Goal: Book appointment/travel/reservation

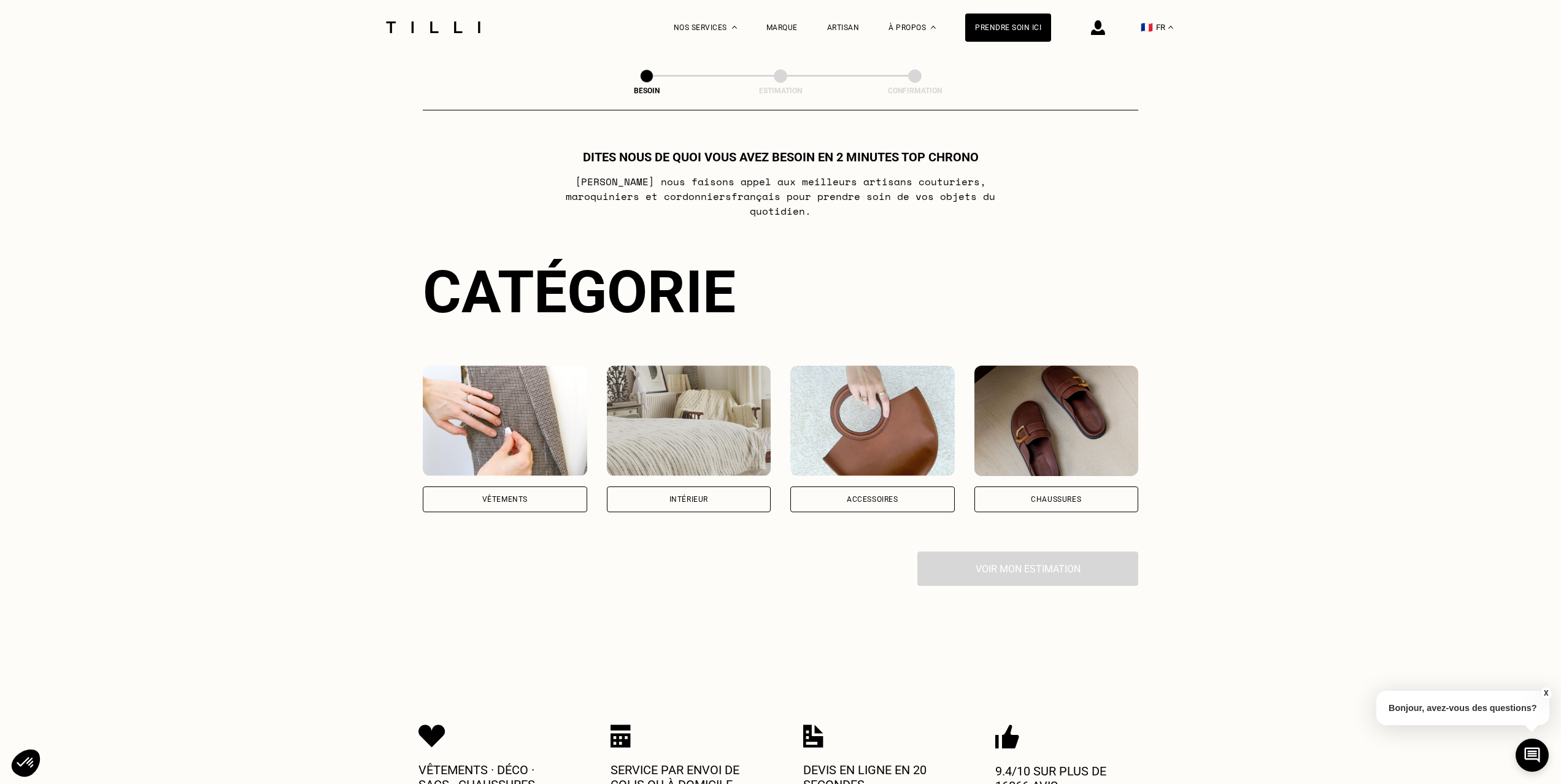
click at [507, 486] on div "Vêtements" at bounding box center [505, 499] width 165 height 26
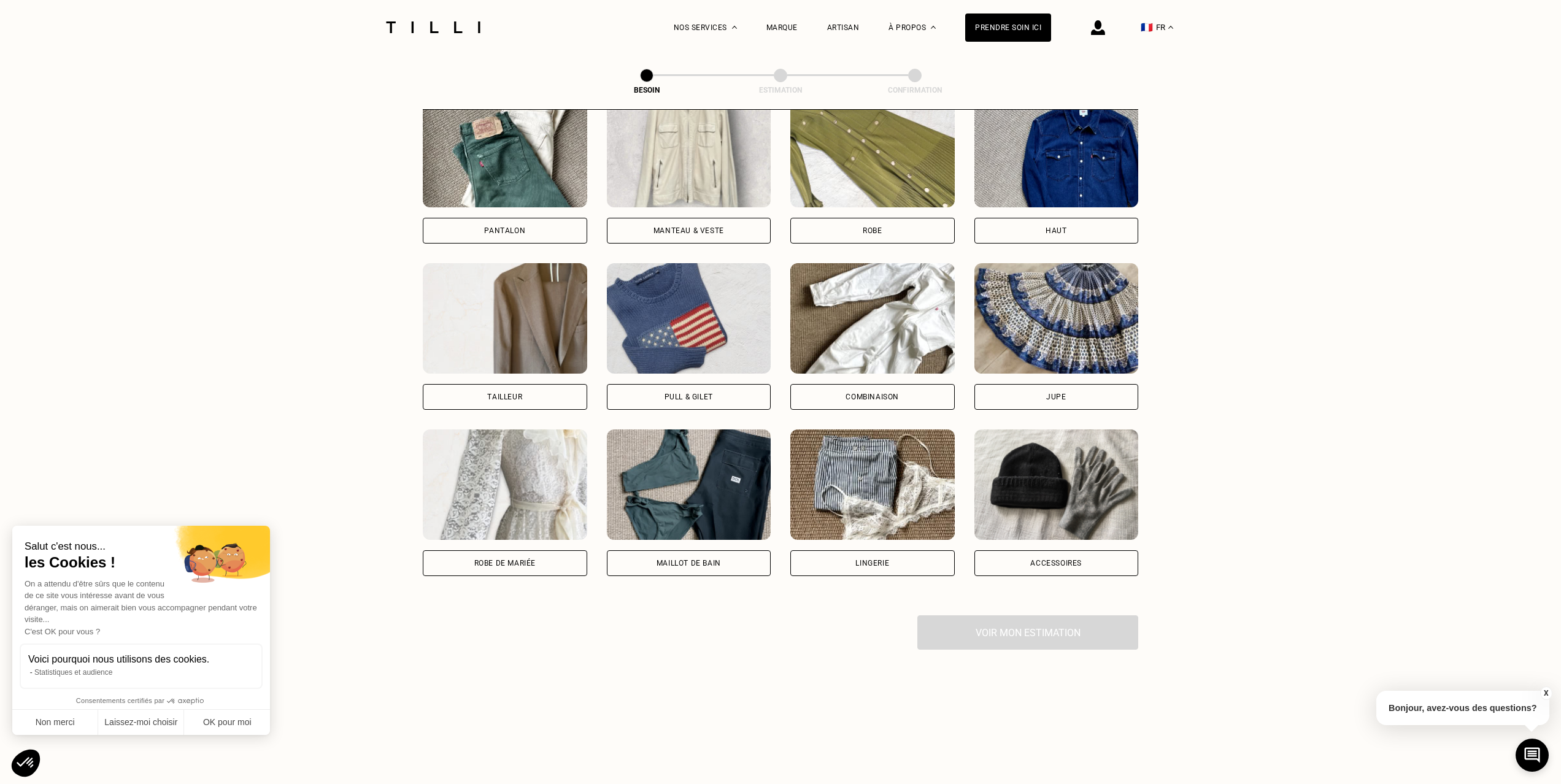
scroll to position [621, 0]
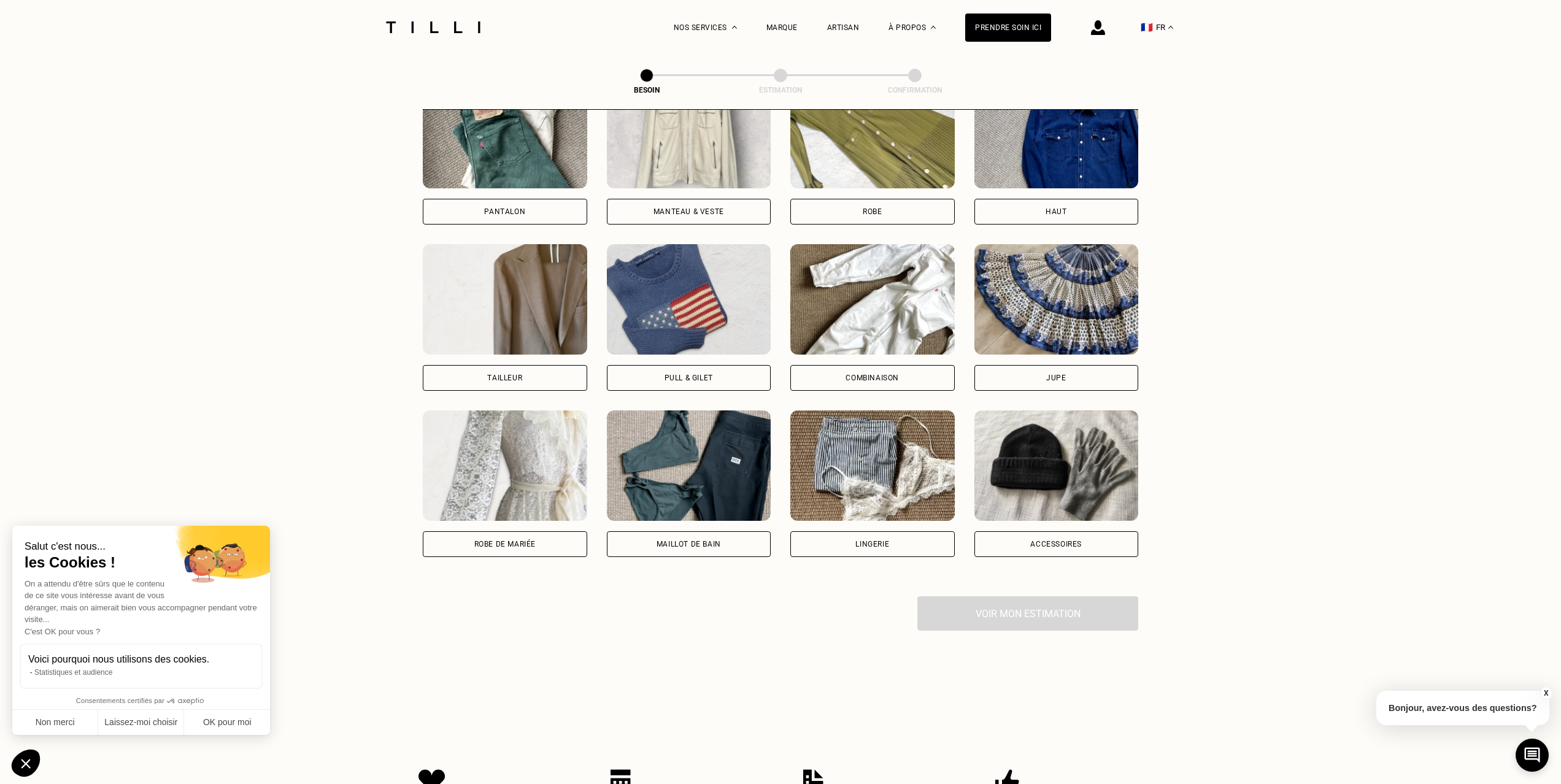
click at [656, 208] on div "Manteau & Veste" at bounding box center [688, 212] width 71 height 8
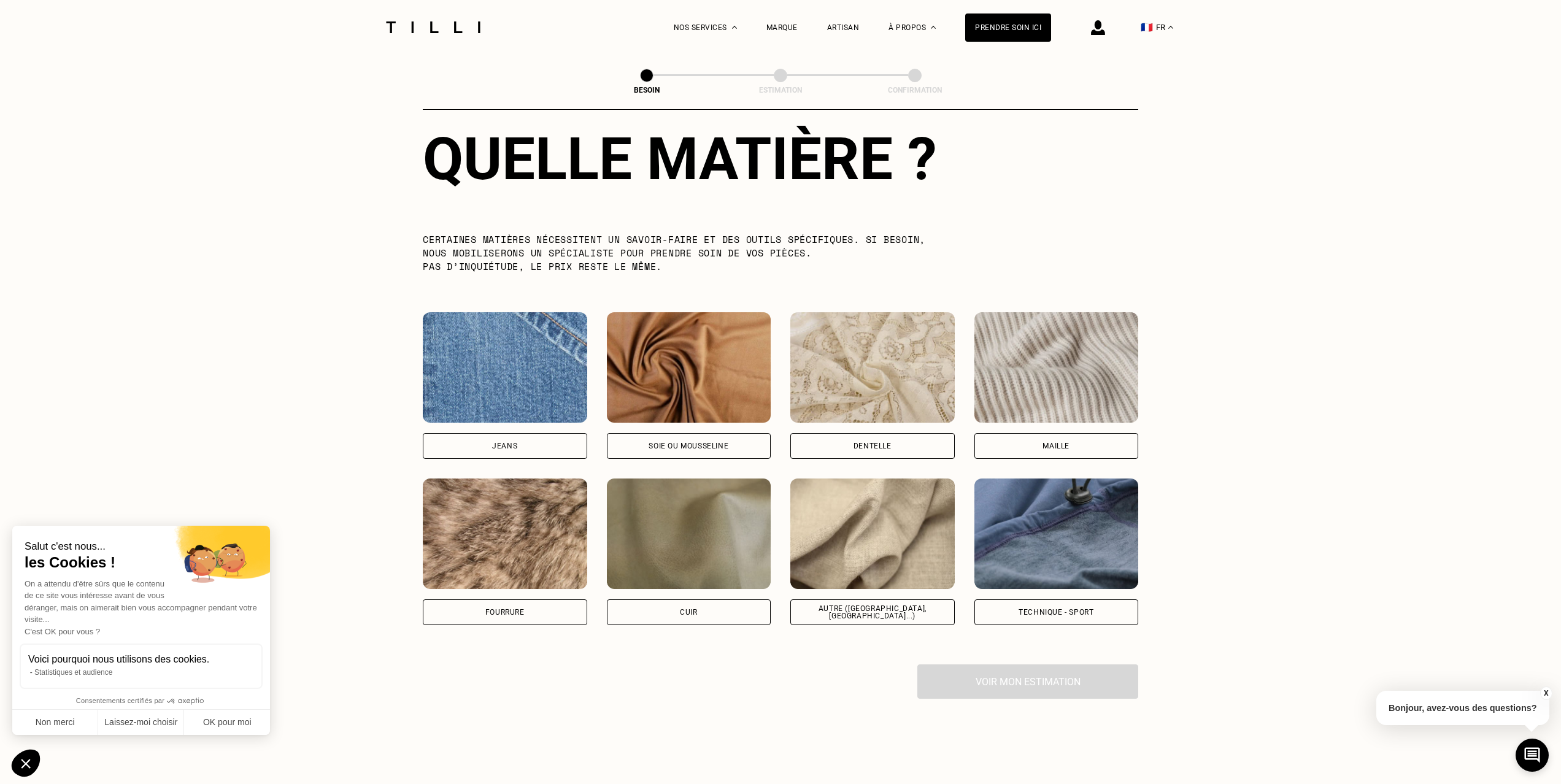
scroll to position [1134, 0]
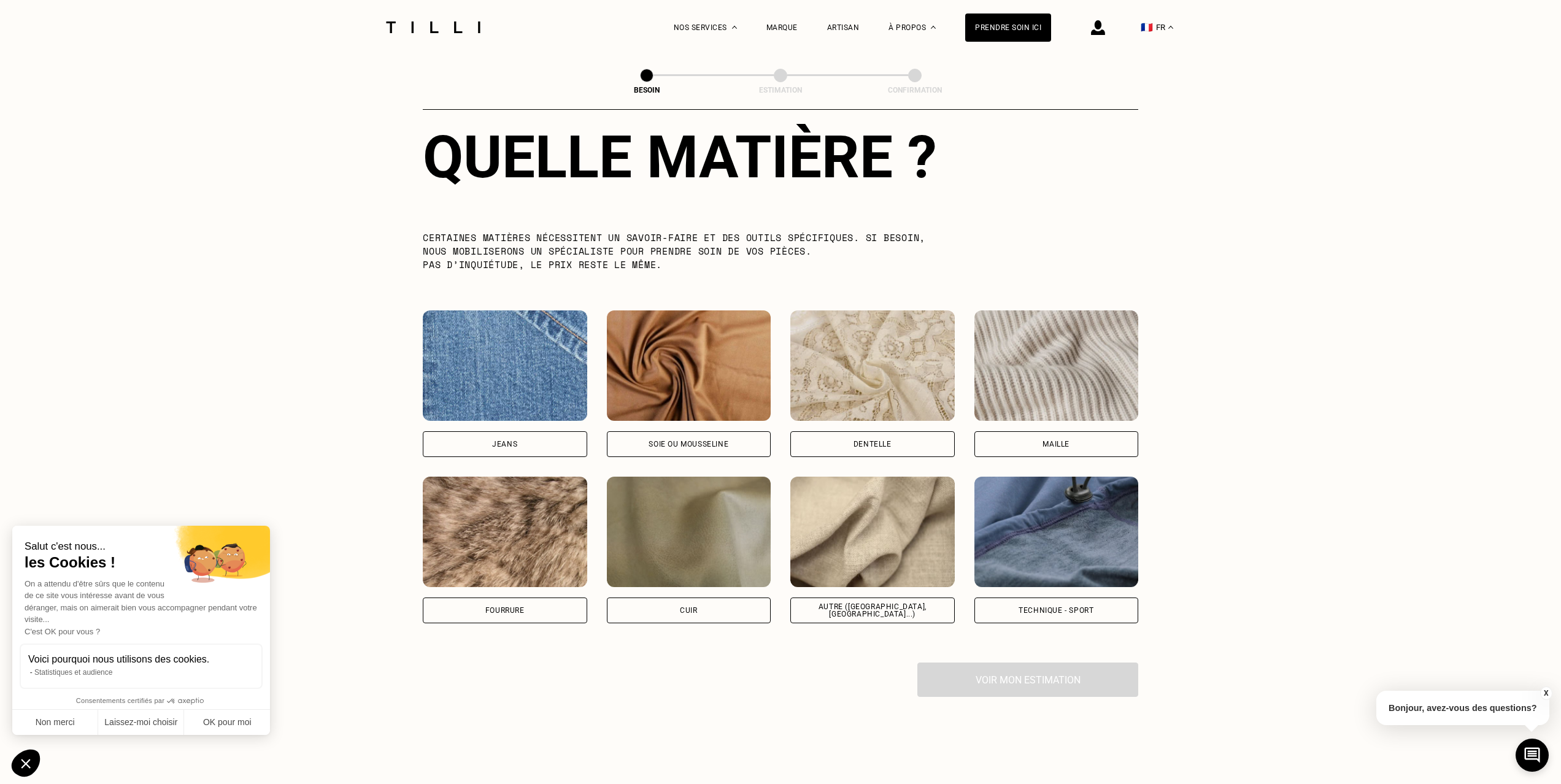
click at [888, 603] on div "Autre ([GEOGRAPHIC_DATA], [GEOGRAPHIC_DATA]...)" at bounding box center [872, 610] width 144 height 15
select select "FR"
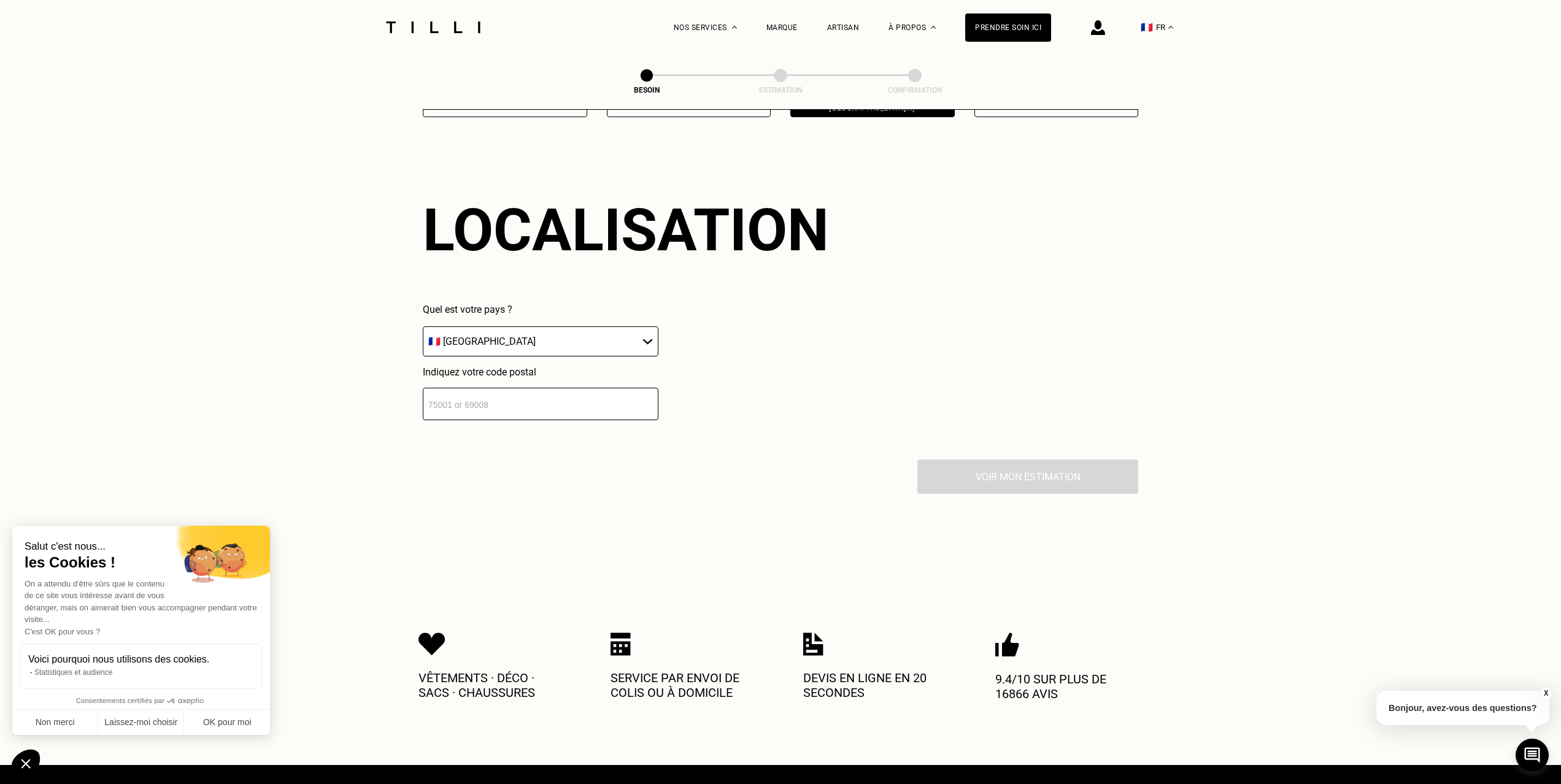
scroll to position [1645, 0]
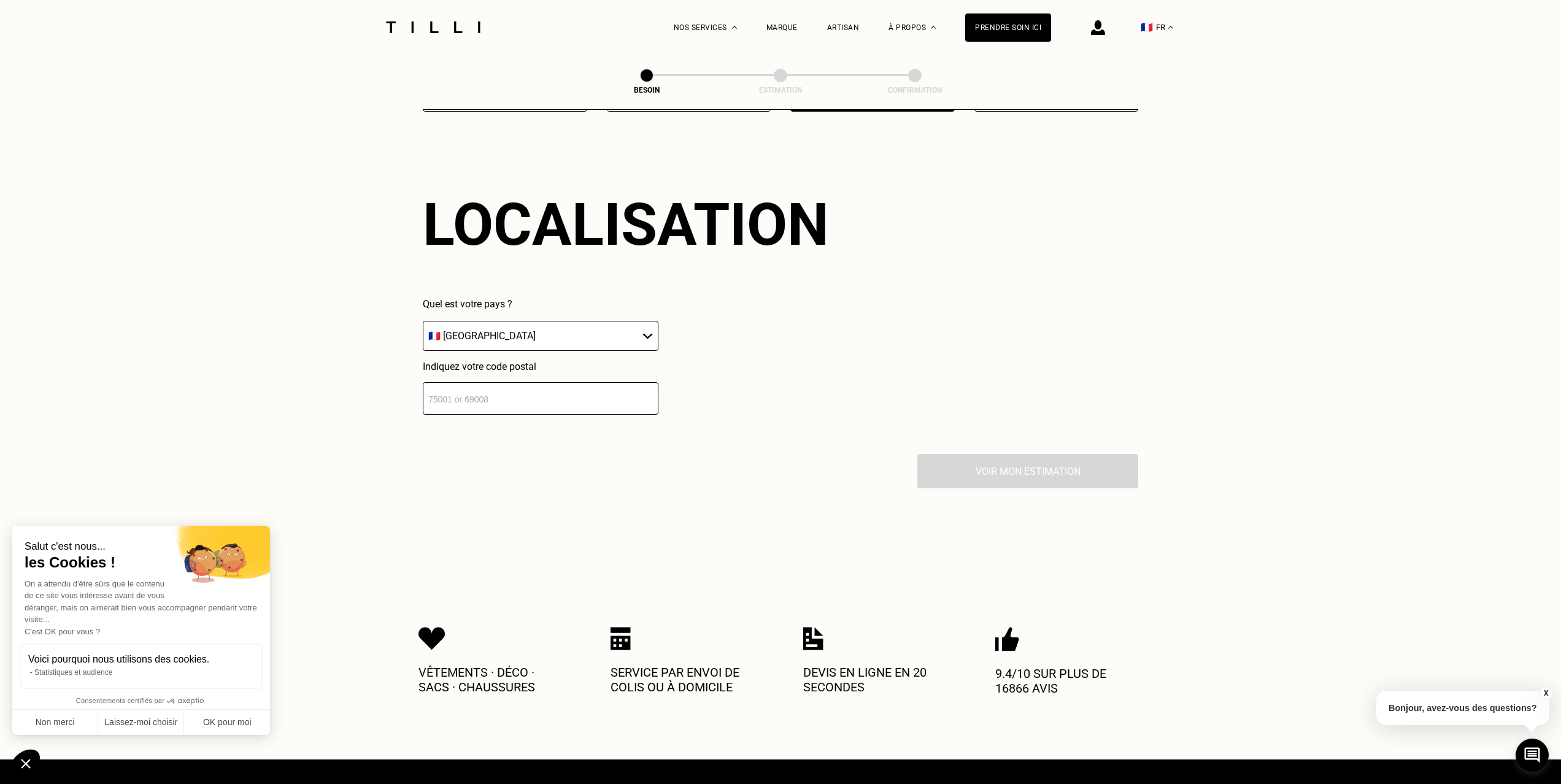
click at [448, 386] on input "number" at bounding box center [540, 398] width 236 height 33
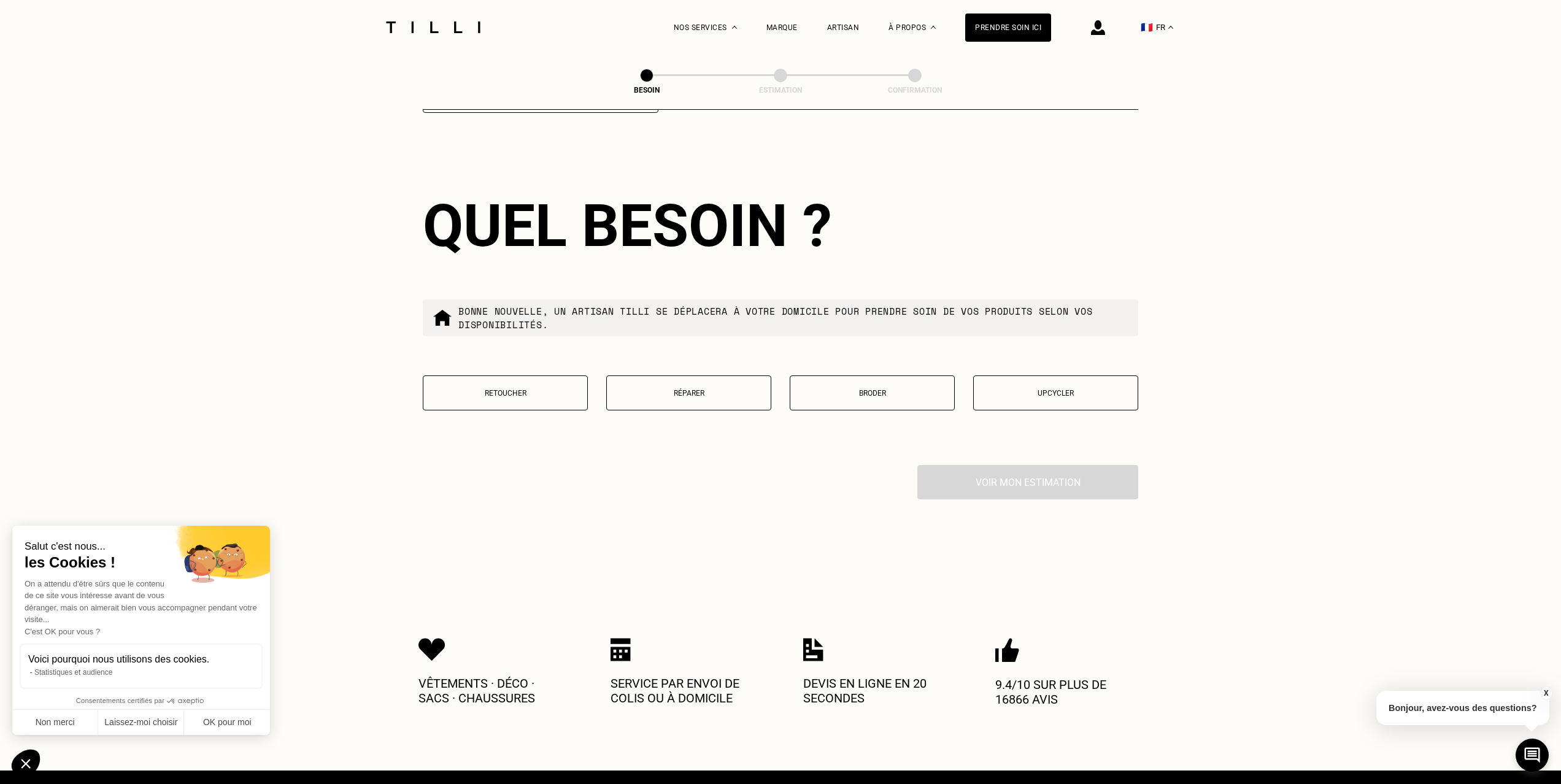
scroll to position [1949, 0]
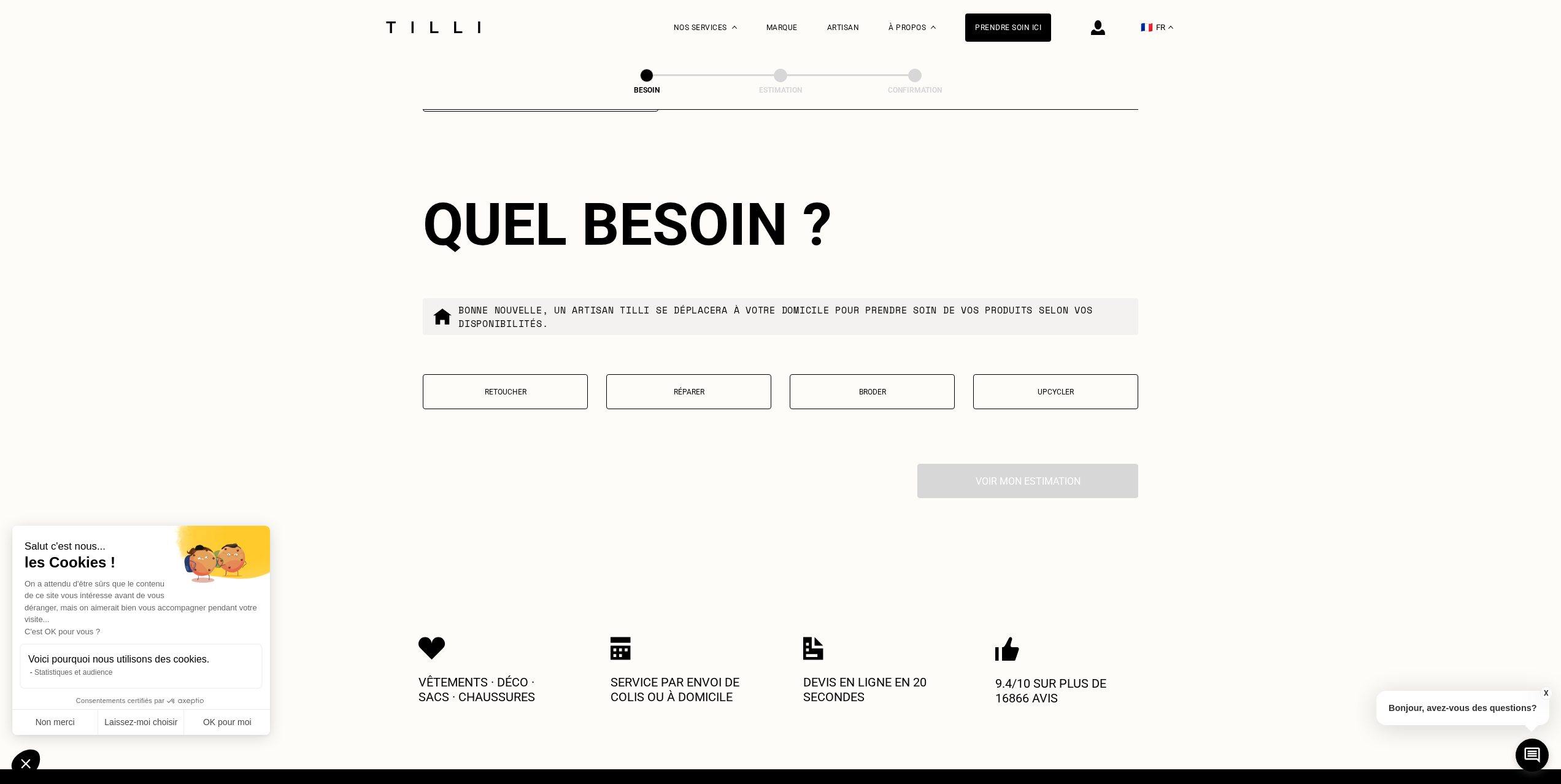
type input "33200"
click at [511, 388] on p "Retoucher" at bounding box center [505, 391] width 151 height 8
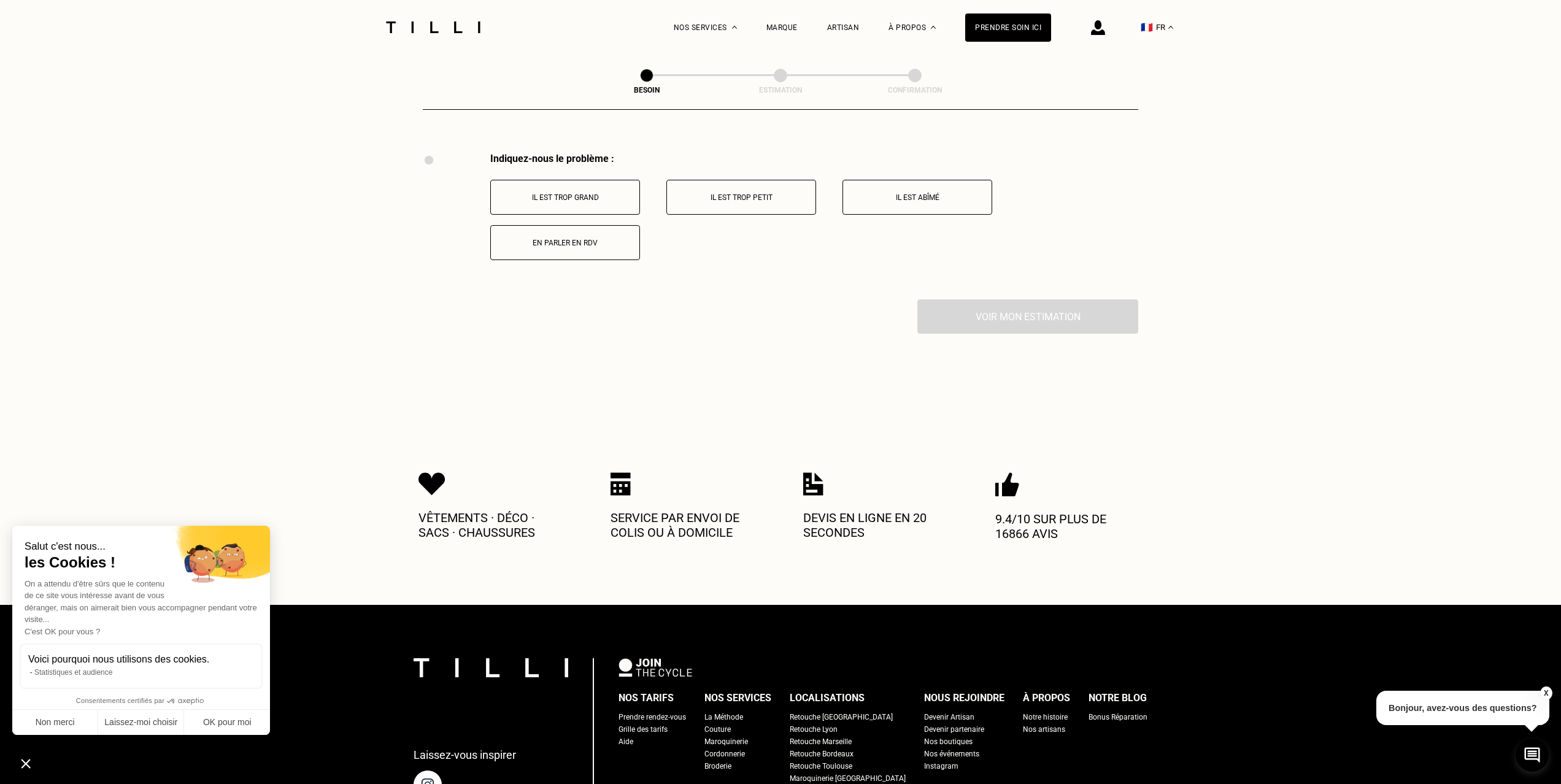
scroll to position [2263, 0]
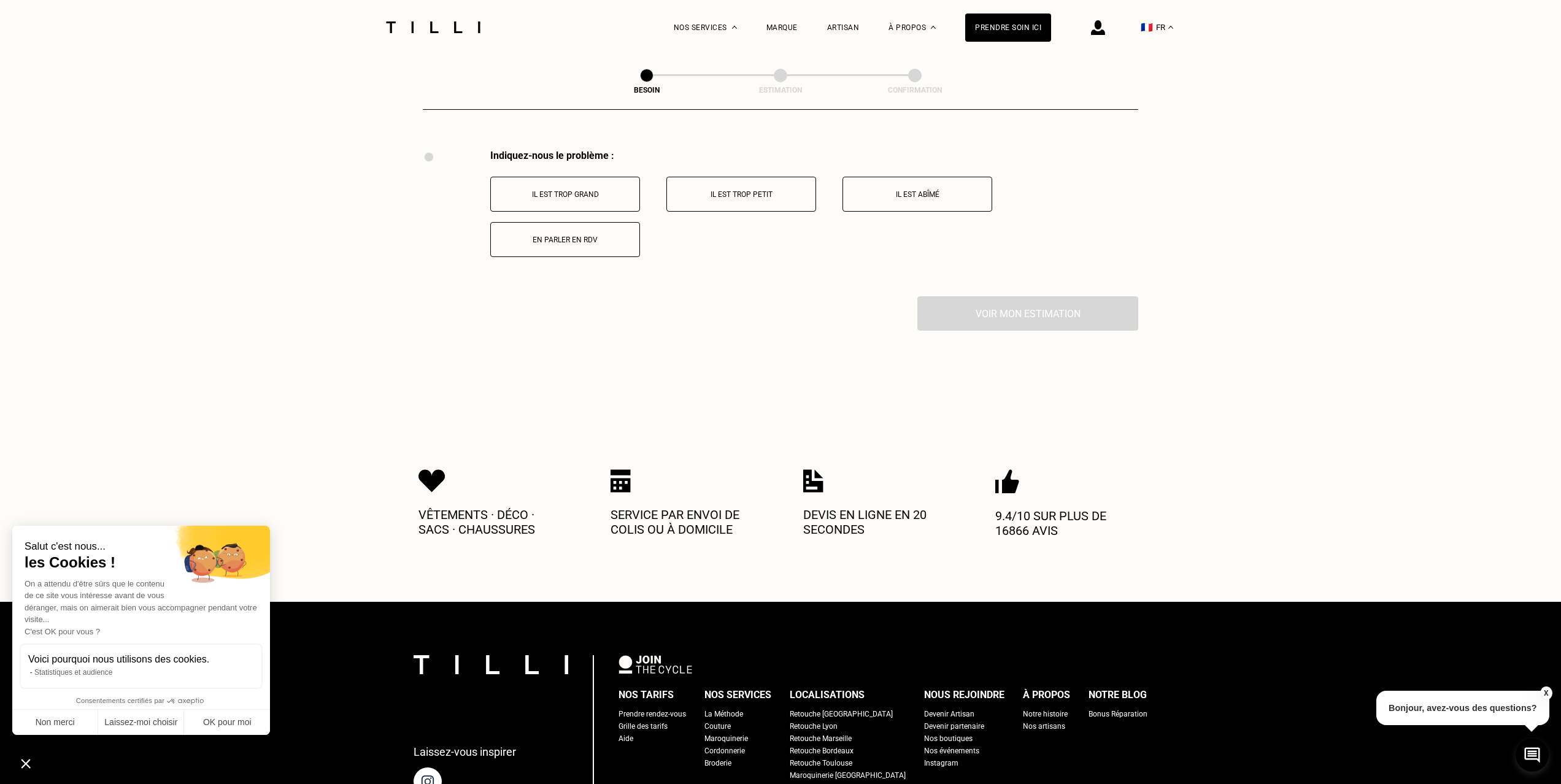
click at [568, 187] on button "Il est trop grand" at bounding box center [565, 194] width 149 height 35
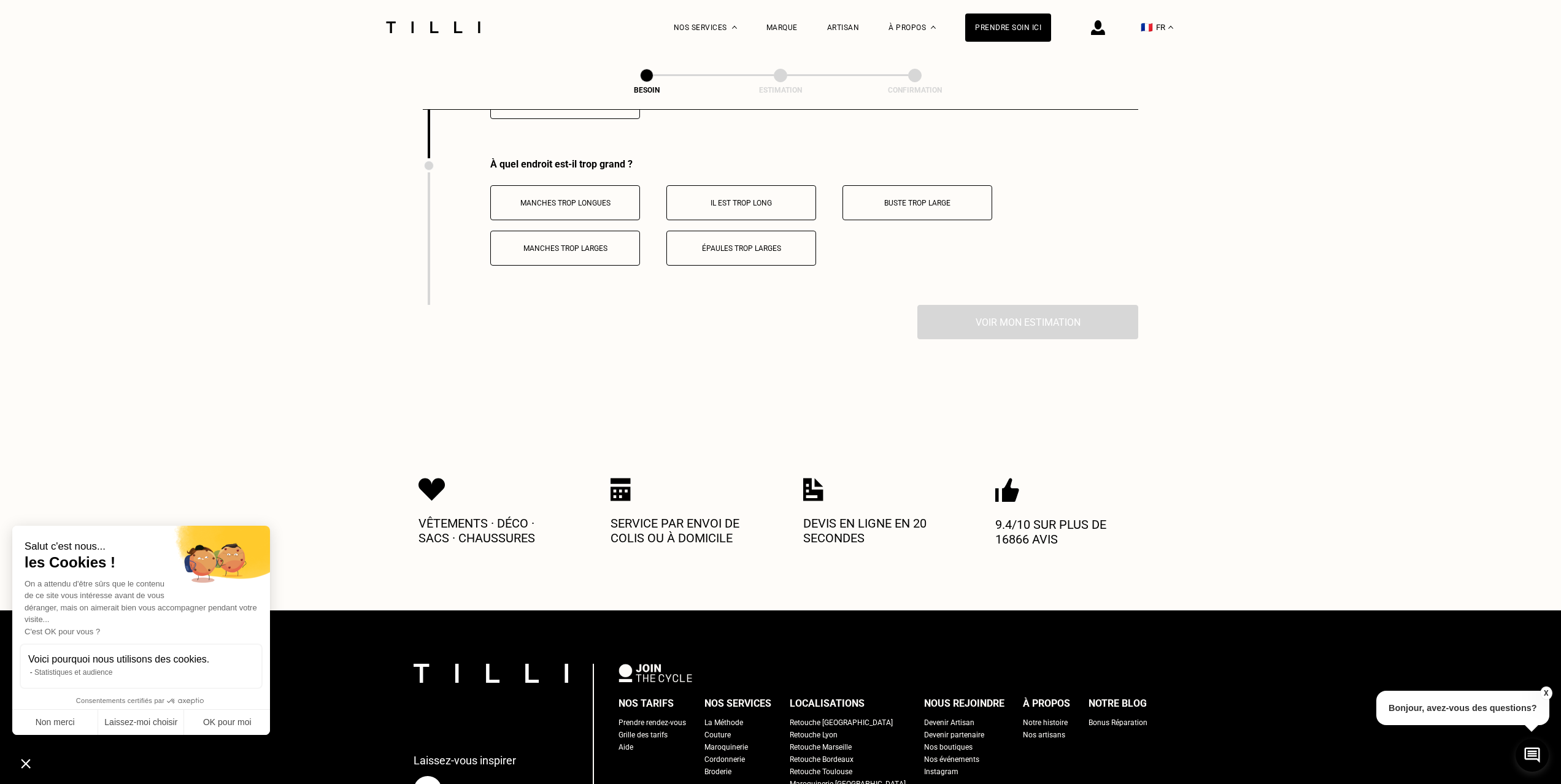
scroll to position [2409, 0]
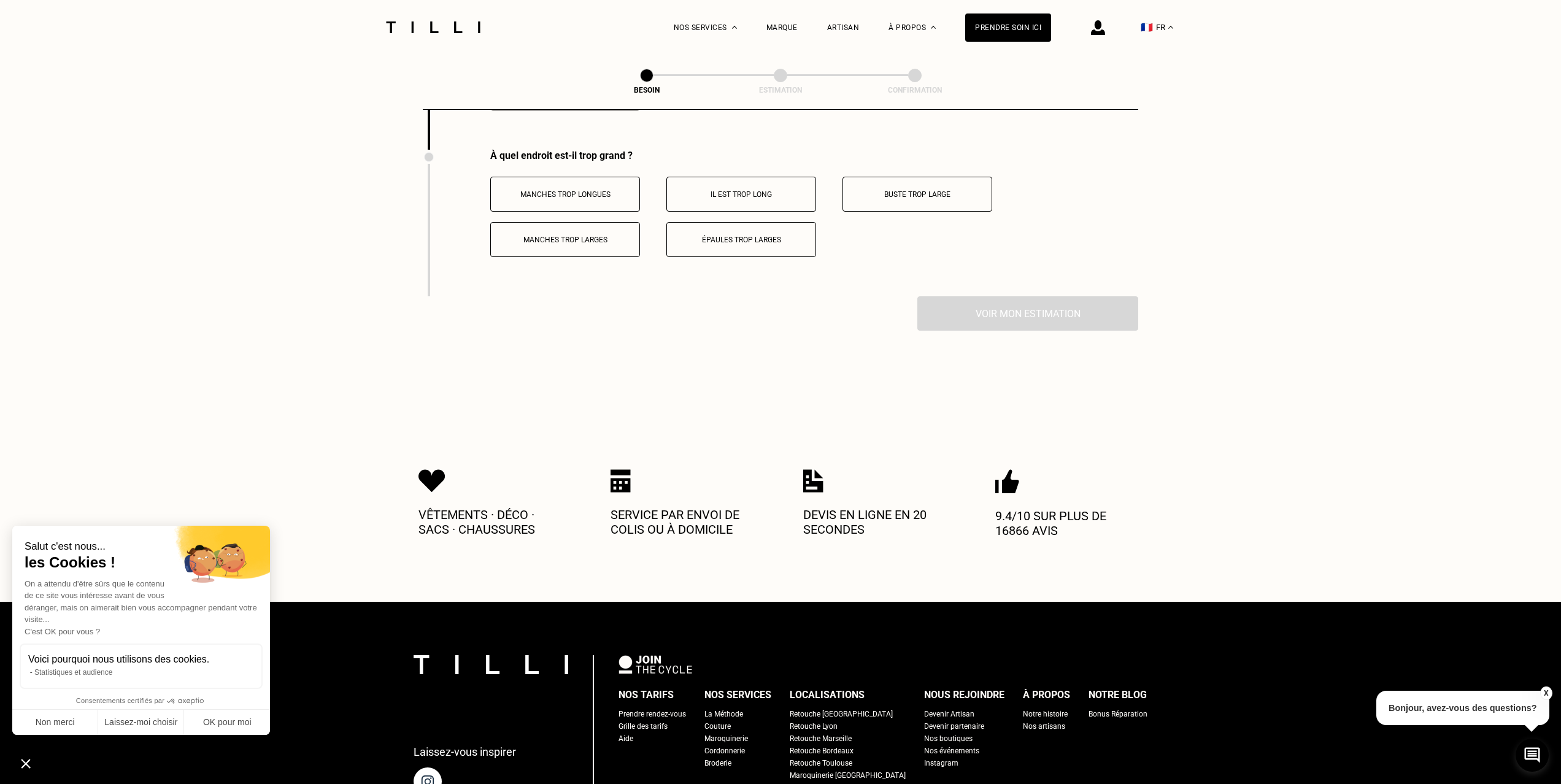
click at [564, 177] on button "Manches trop longues" at bounding box center [565, 194] width 149 height 35
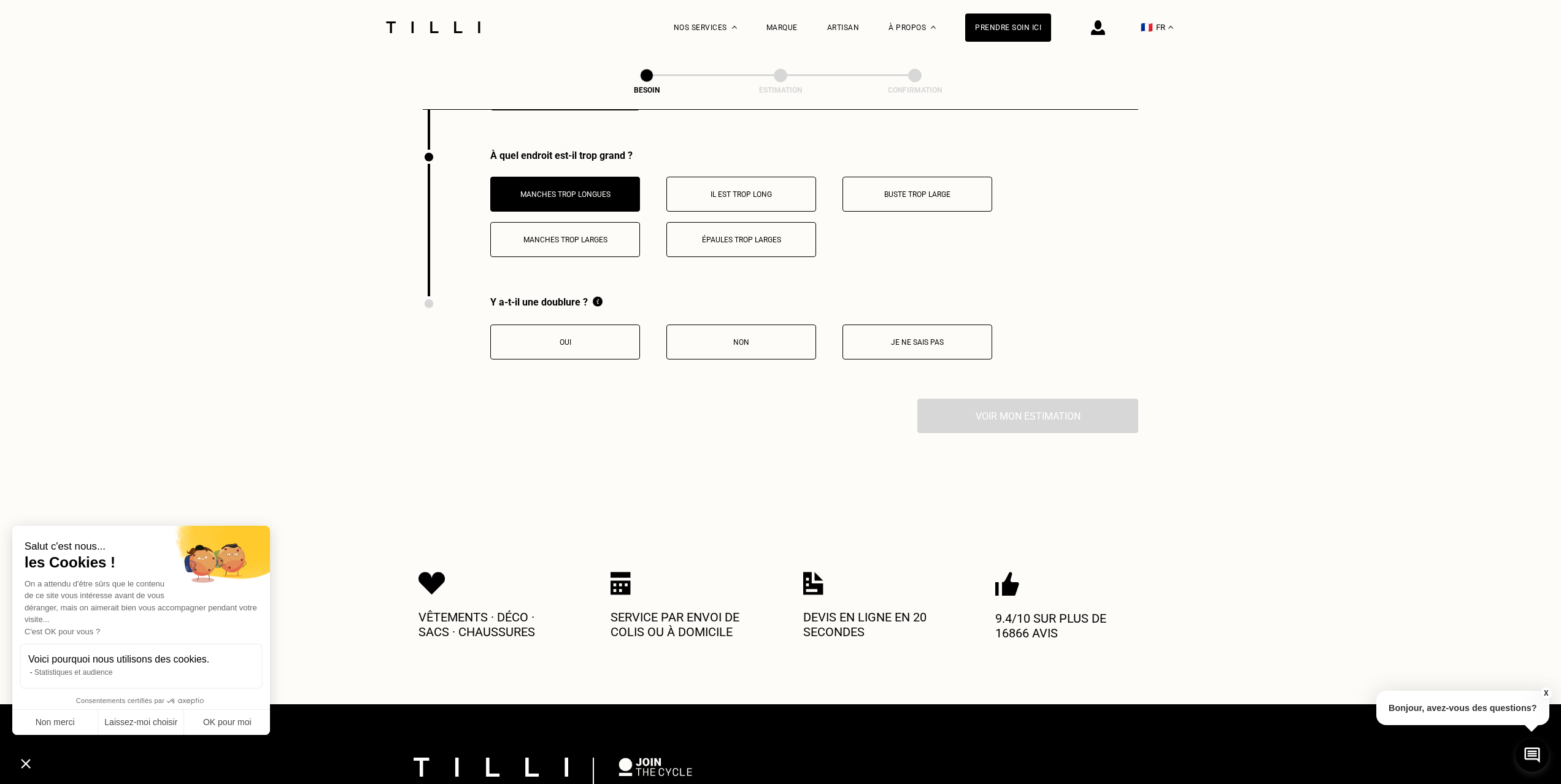
click at [721, 190] on p "Il est trop long" at bounding box center [741, 194] width 136 height 8
click at [594, 338] on p "Oui" at bounding box center [564, 342] width 136 height 8
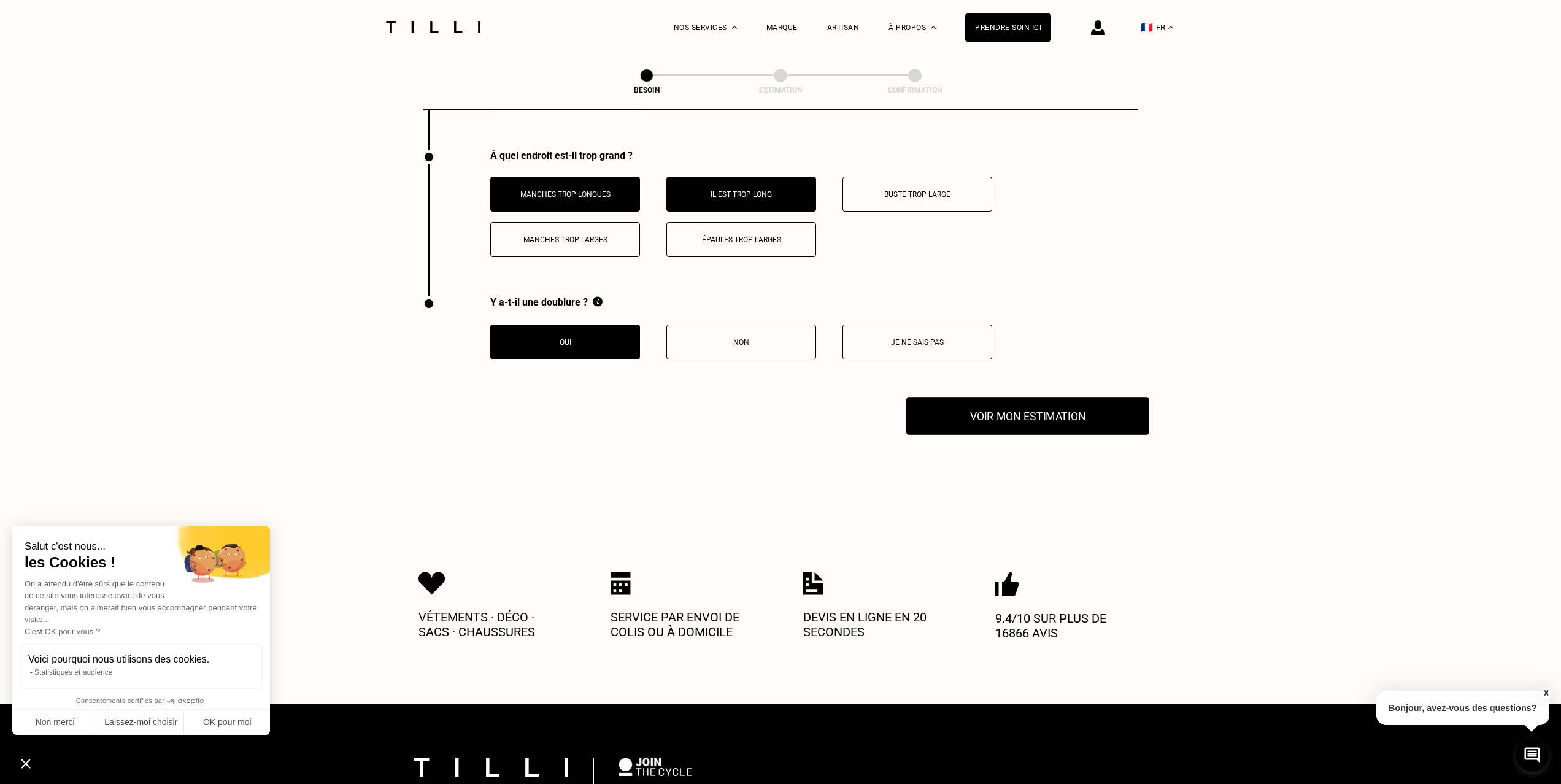
click at [971, 397] on button "Voir mon estimation" at bounding box center [1027, 416] width 243 height 38
click at [1387, 729] on div "X Bonjour, avez-vous des questions?" at bounding box center [1462, 706] width 173 height 57
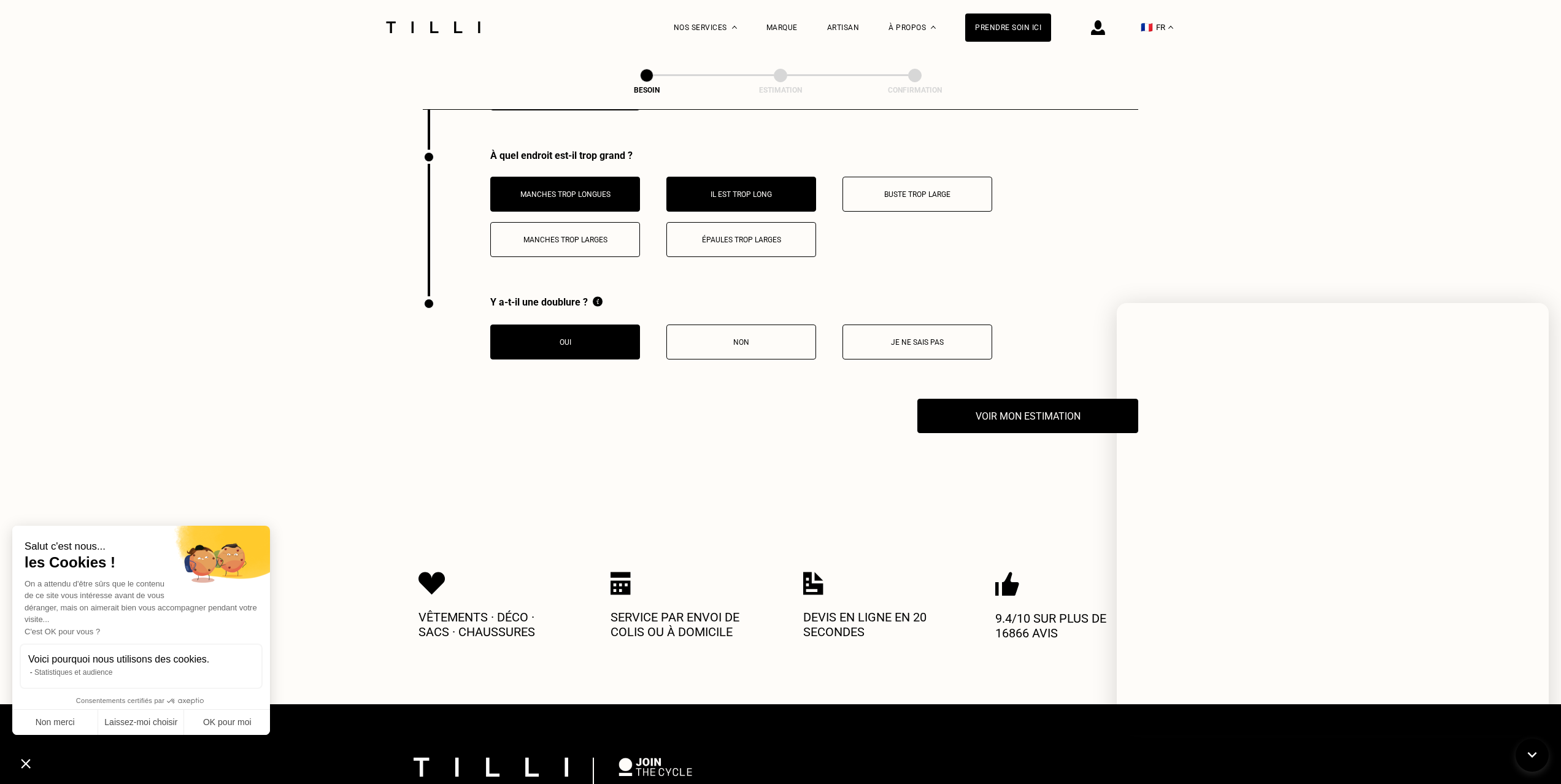
click at [1039, 512] on div "Vêtements · Déco · Sacs · Chaussures Service par envoi de colis ou à domicile D…" at bounding box center [780, 605] width 724 height 197
click at [1534, 757] on icon at bounding box center [1532, 755] width 20 height 33
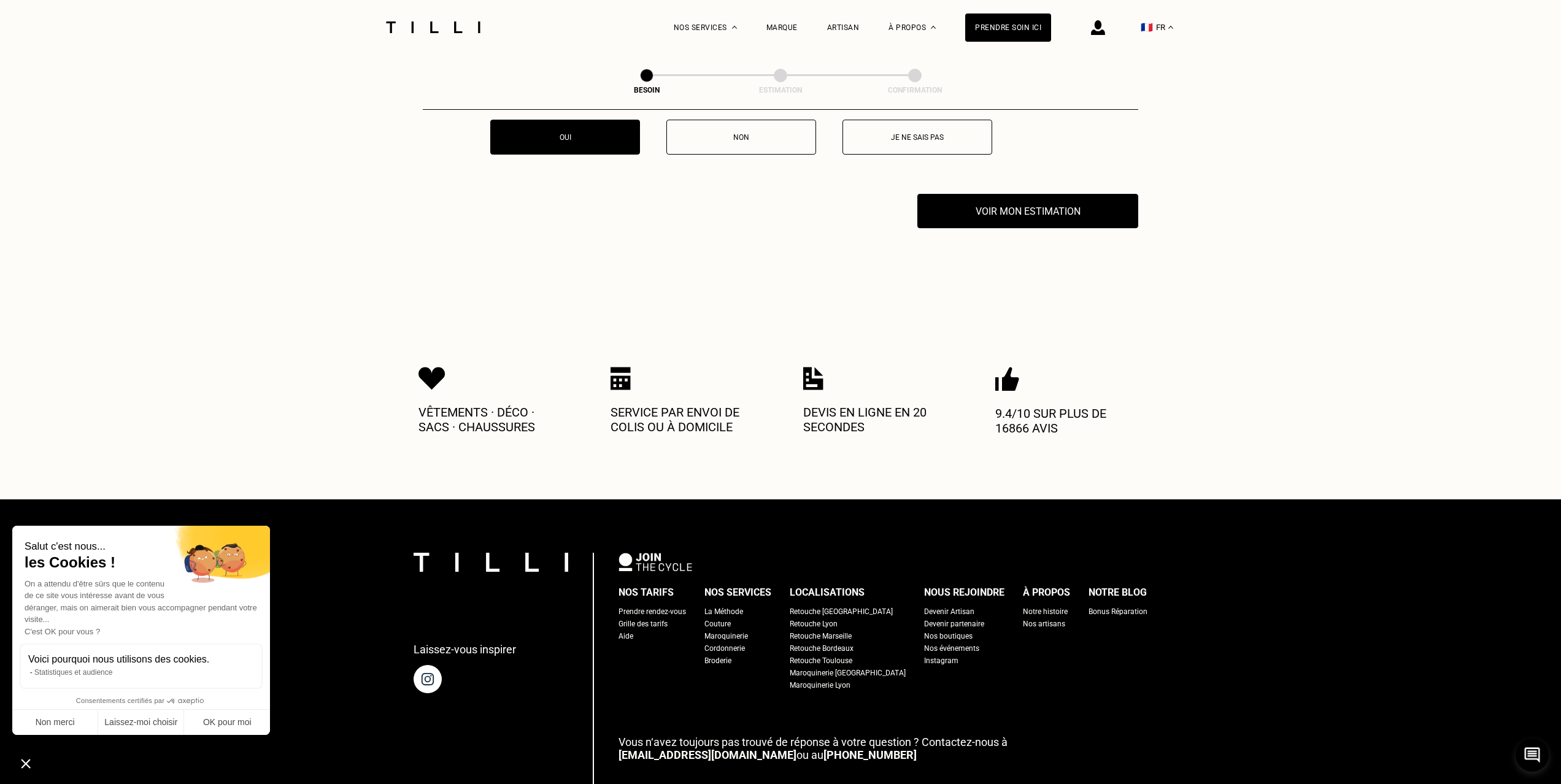
scroll to position [2626, 0]
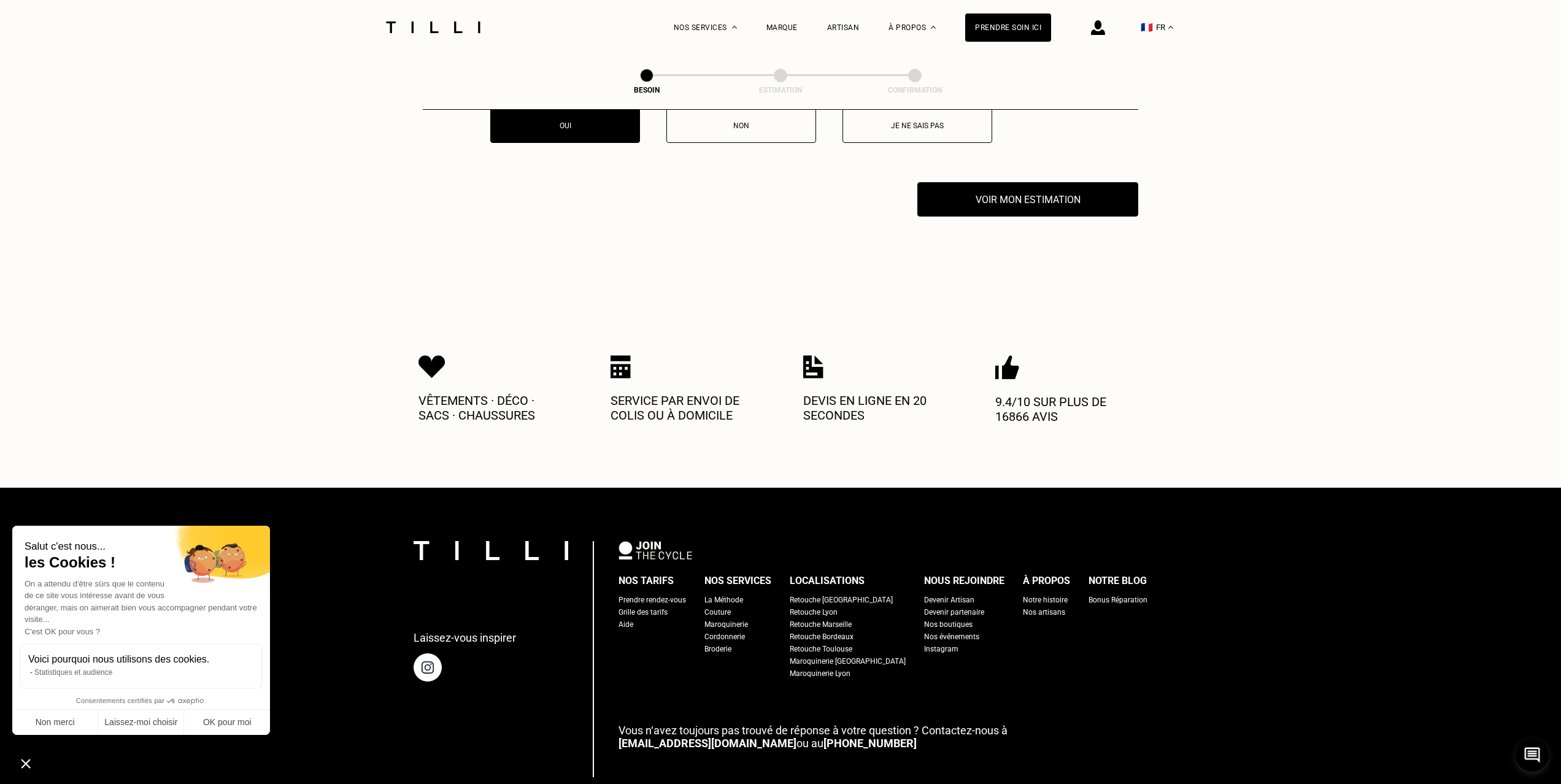
click at [642, 393] on p "Service par envoi de colis ou à domicile" at bounding box center [684, 408] width 147 height 29
click at [999, 193] on button "Voir mon estimation" at bounding box center [1027, 200] width 243 height 38
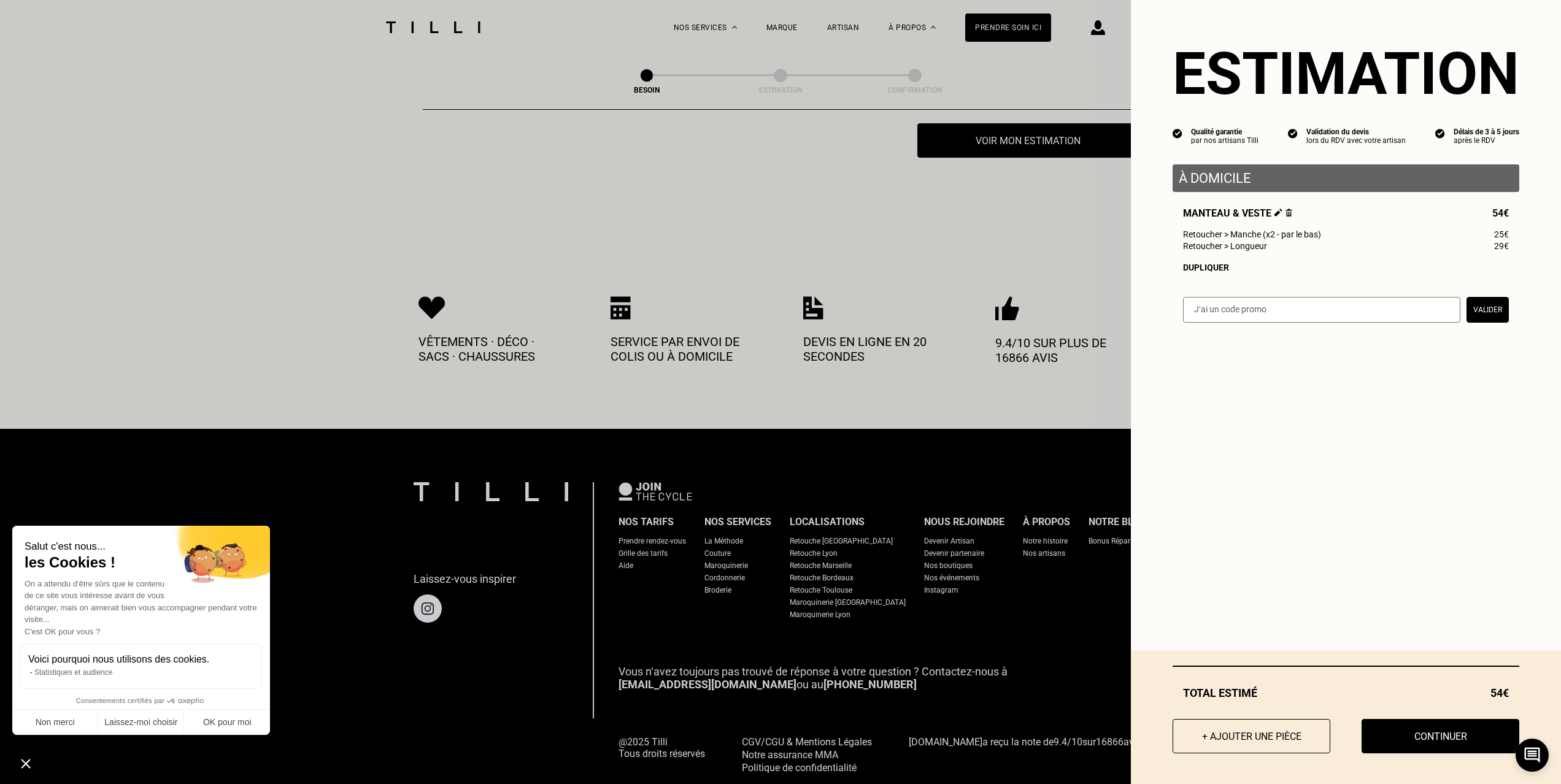
scroll to position [2715, 0]
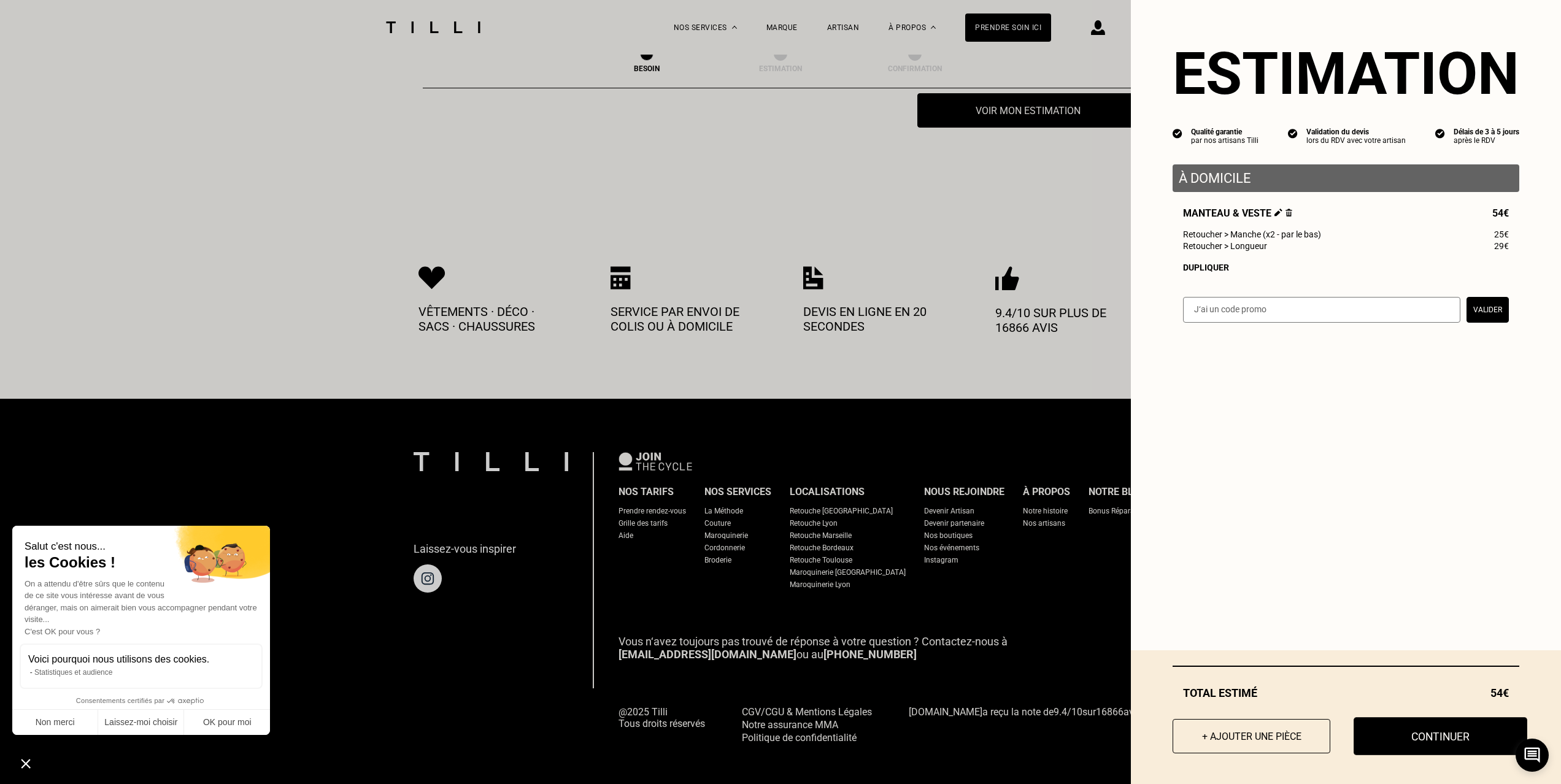
click at [1417, 735] on button "Continuer" at bounding box center [1440, 736] width 174 height 38
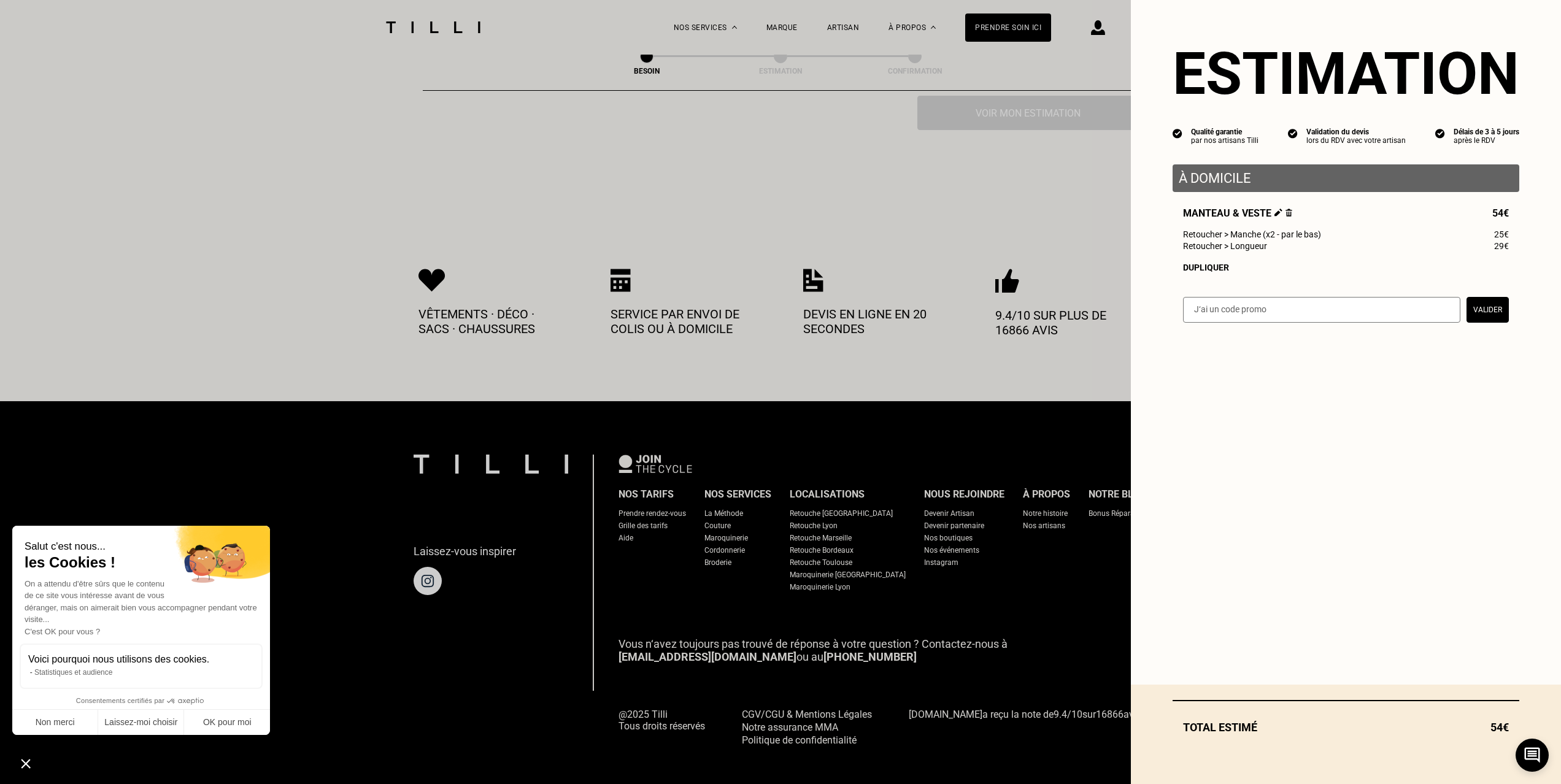
select select "FR"
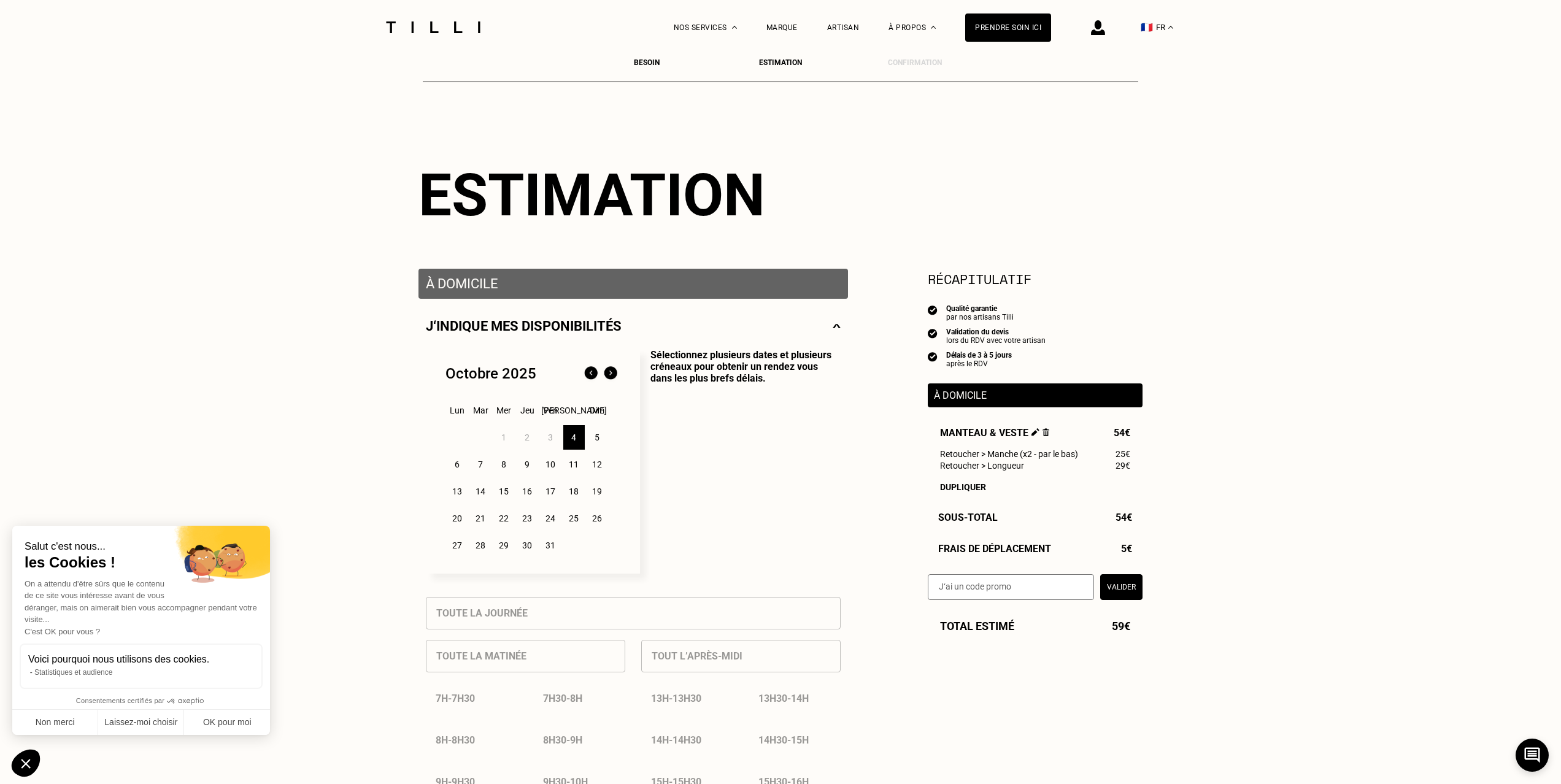
scroll to position [36, 0]
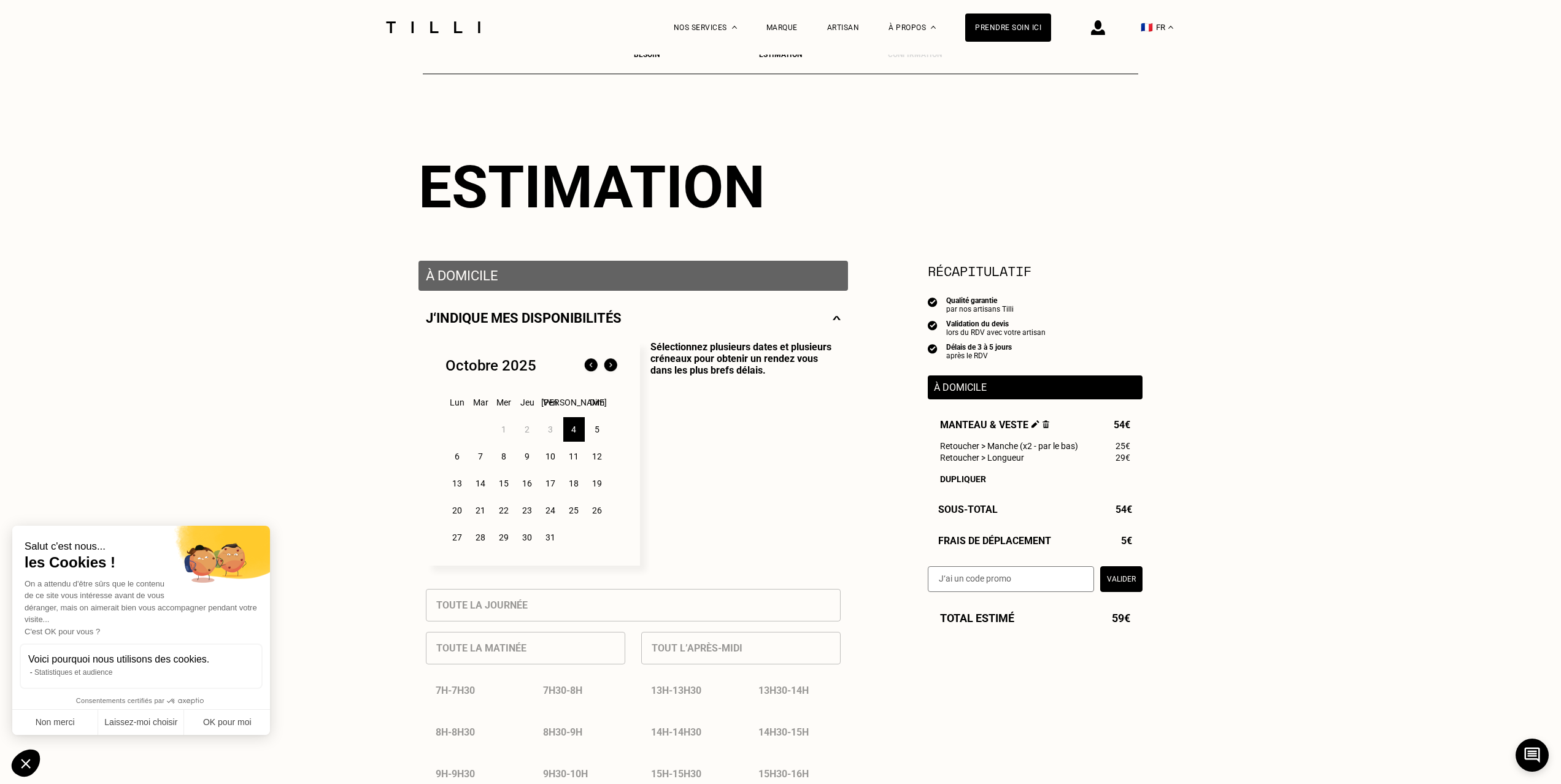
click at [571, 459] on div "11" at bounding box center [574, 456] width 22 height 24
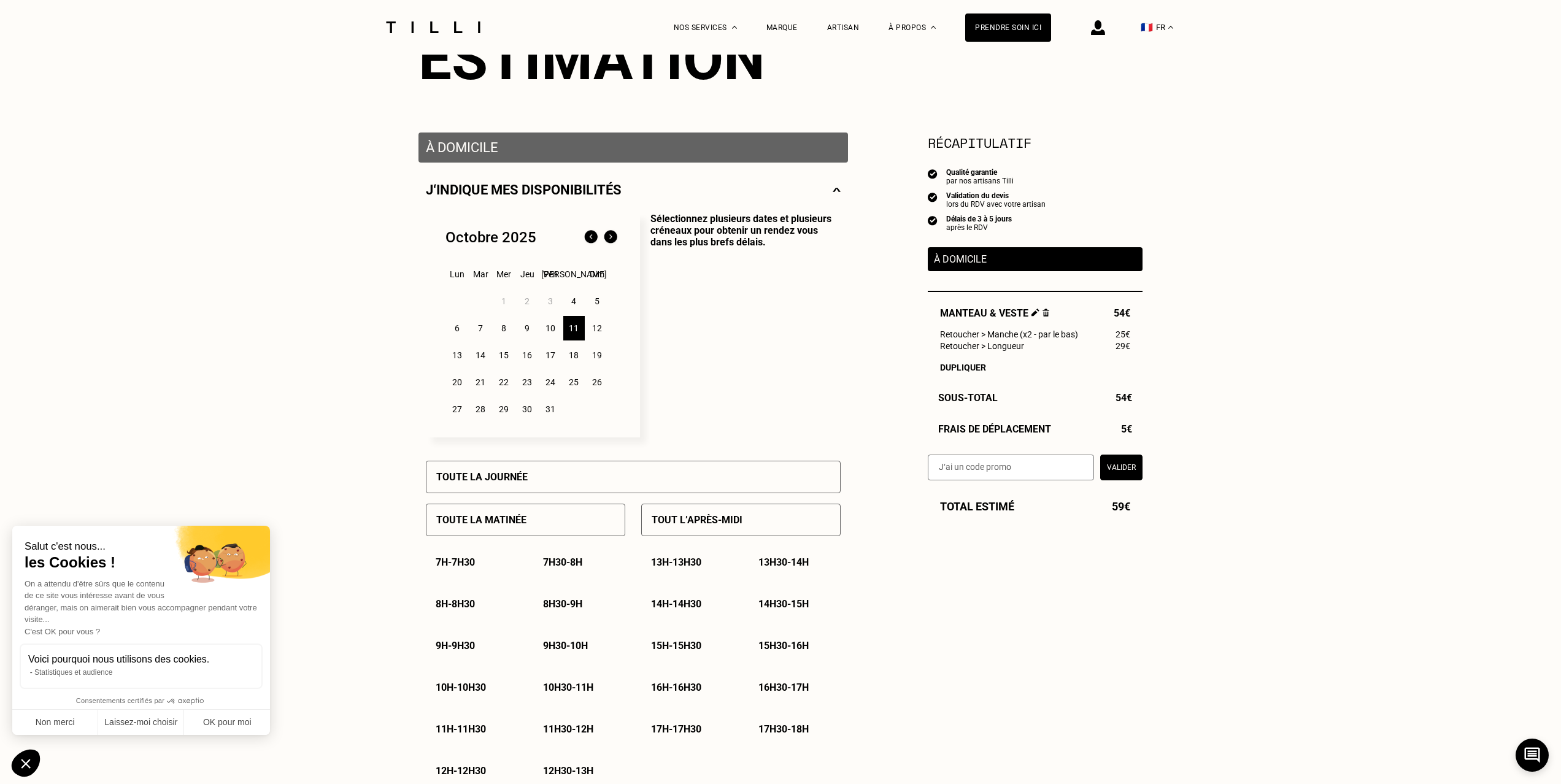
scroll to position [167, 0]
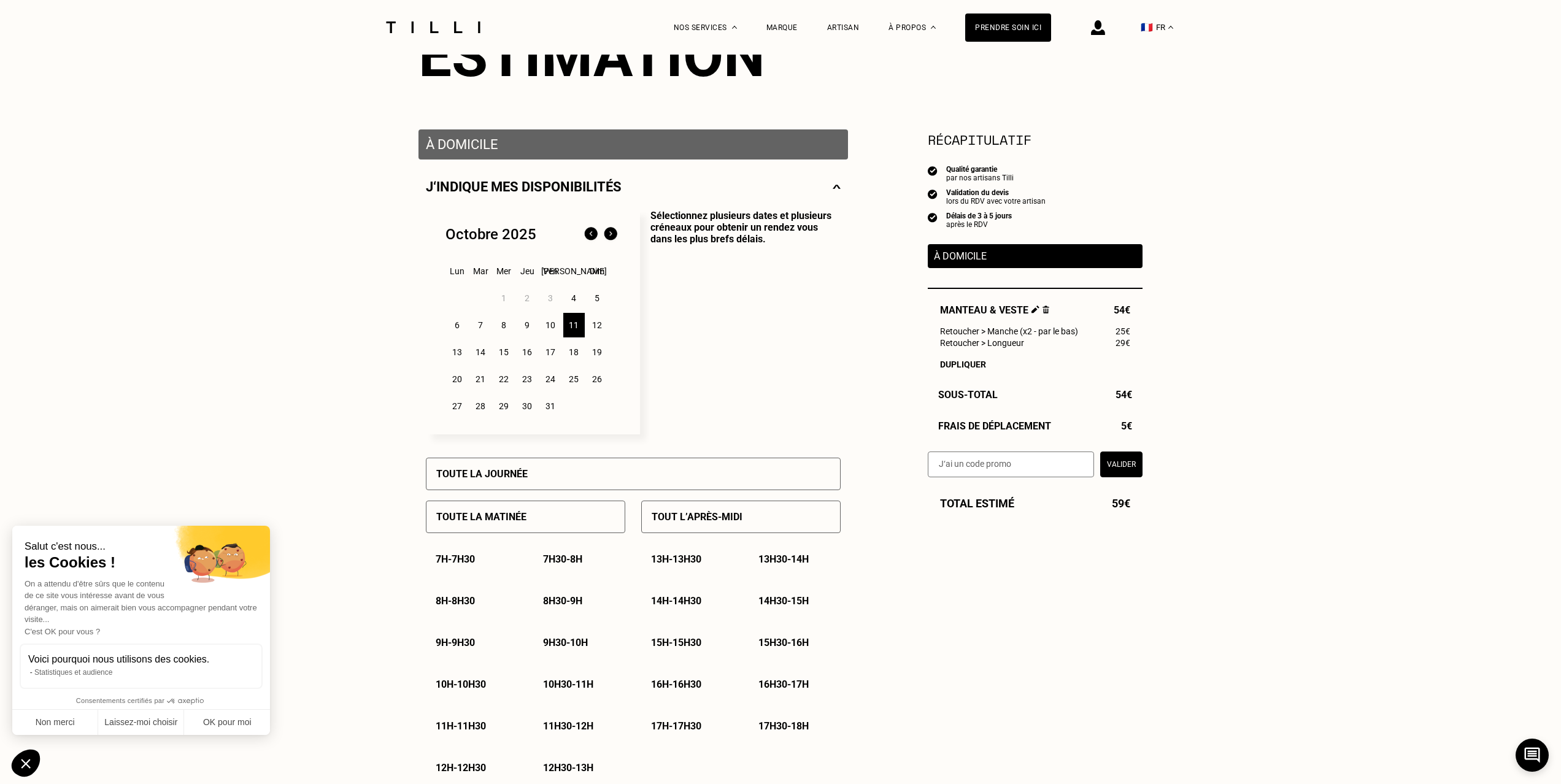
click at [469, 686] on p "10h - 10h30" at bounding box center [460, 684] width 50 height 11
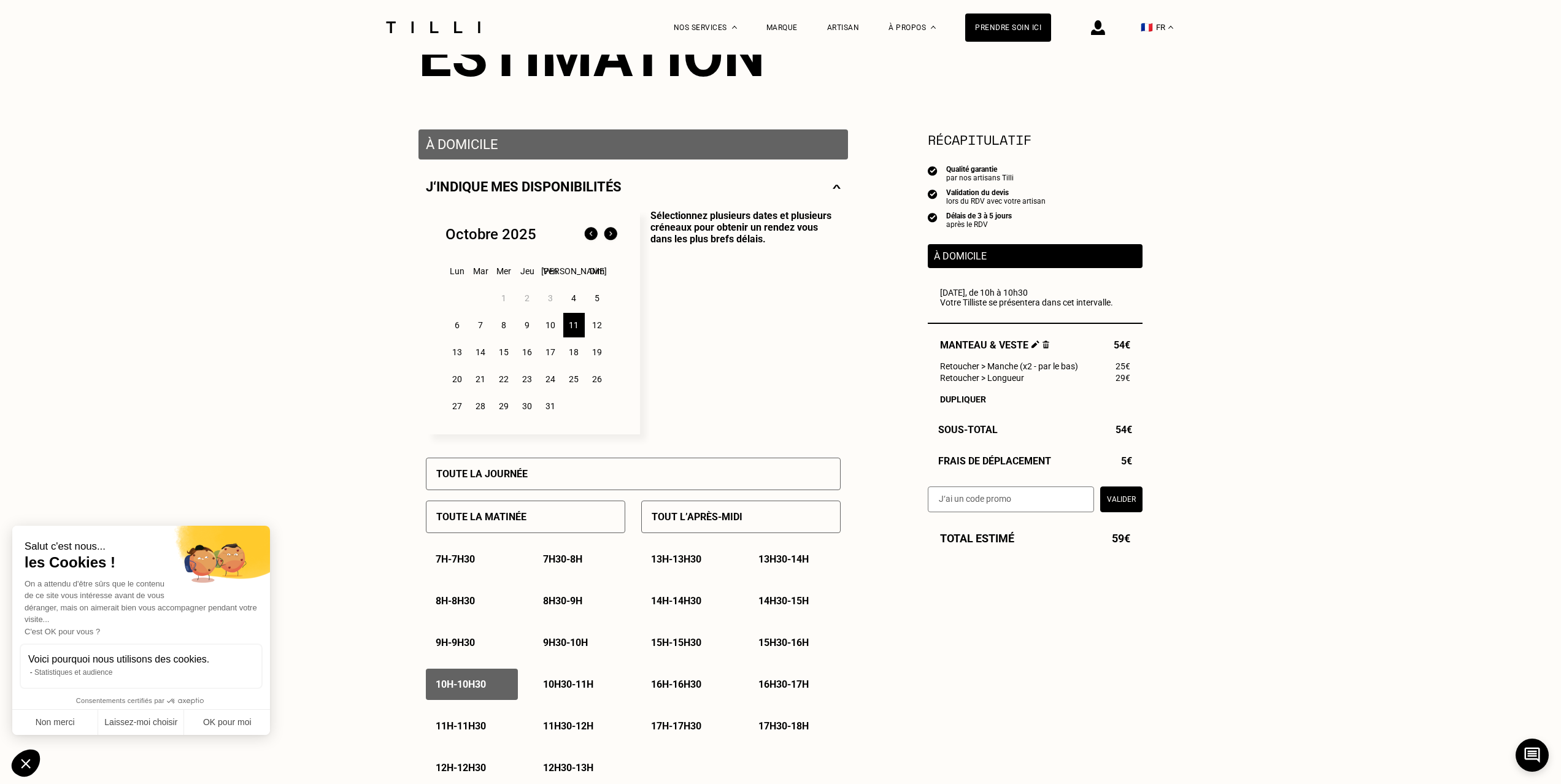
scroll to position [169, 0]
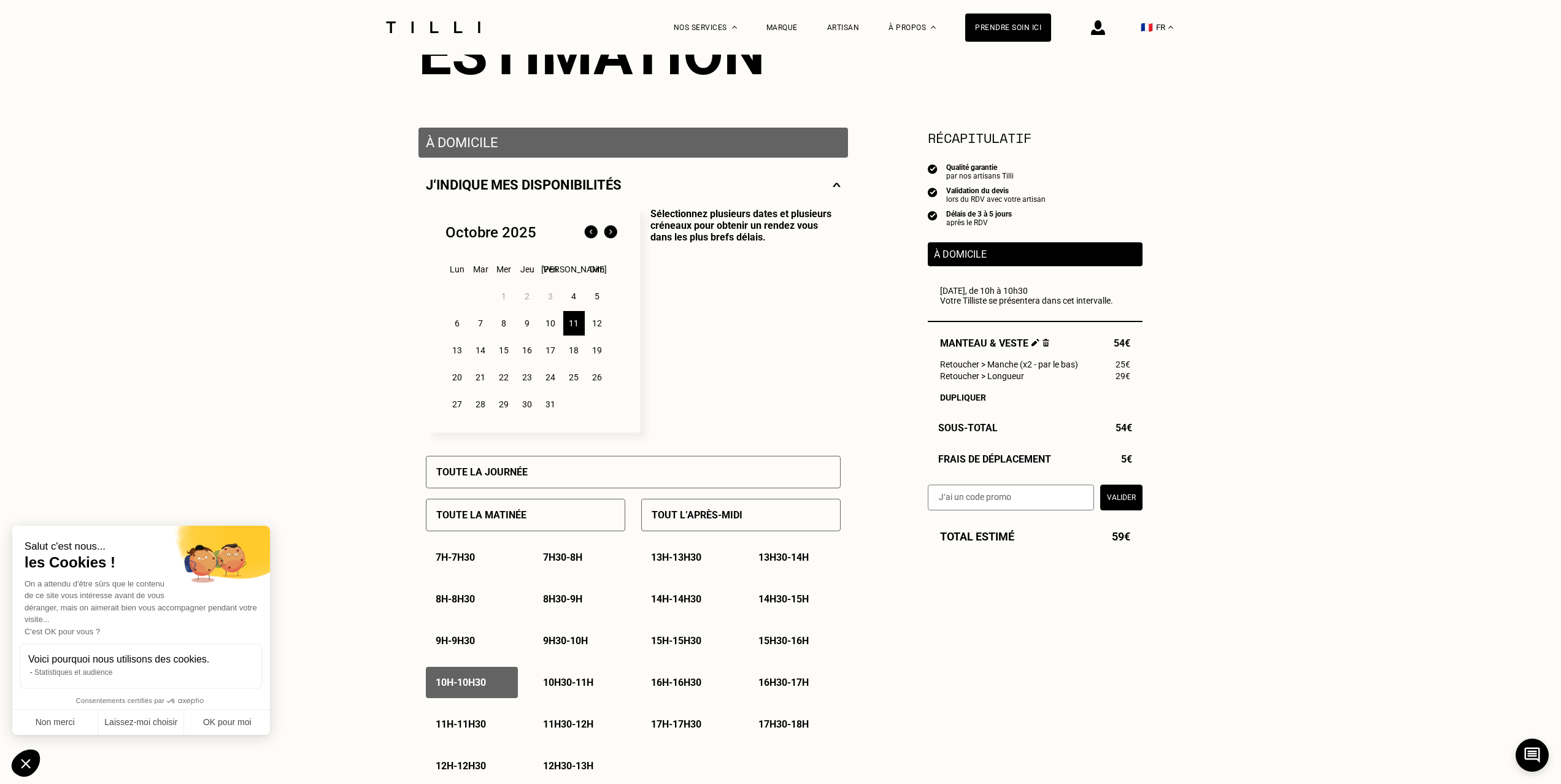
click at [1125, 500] on button "Valider" at bounding box center [1121, 497] width 42 height 26
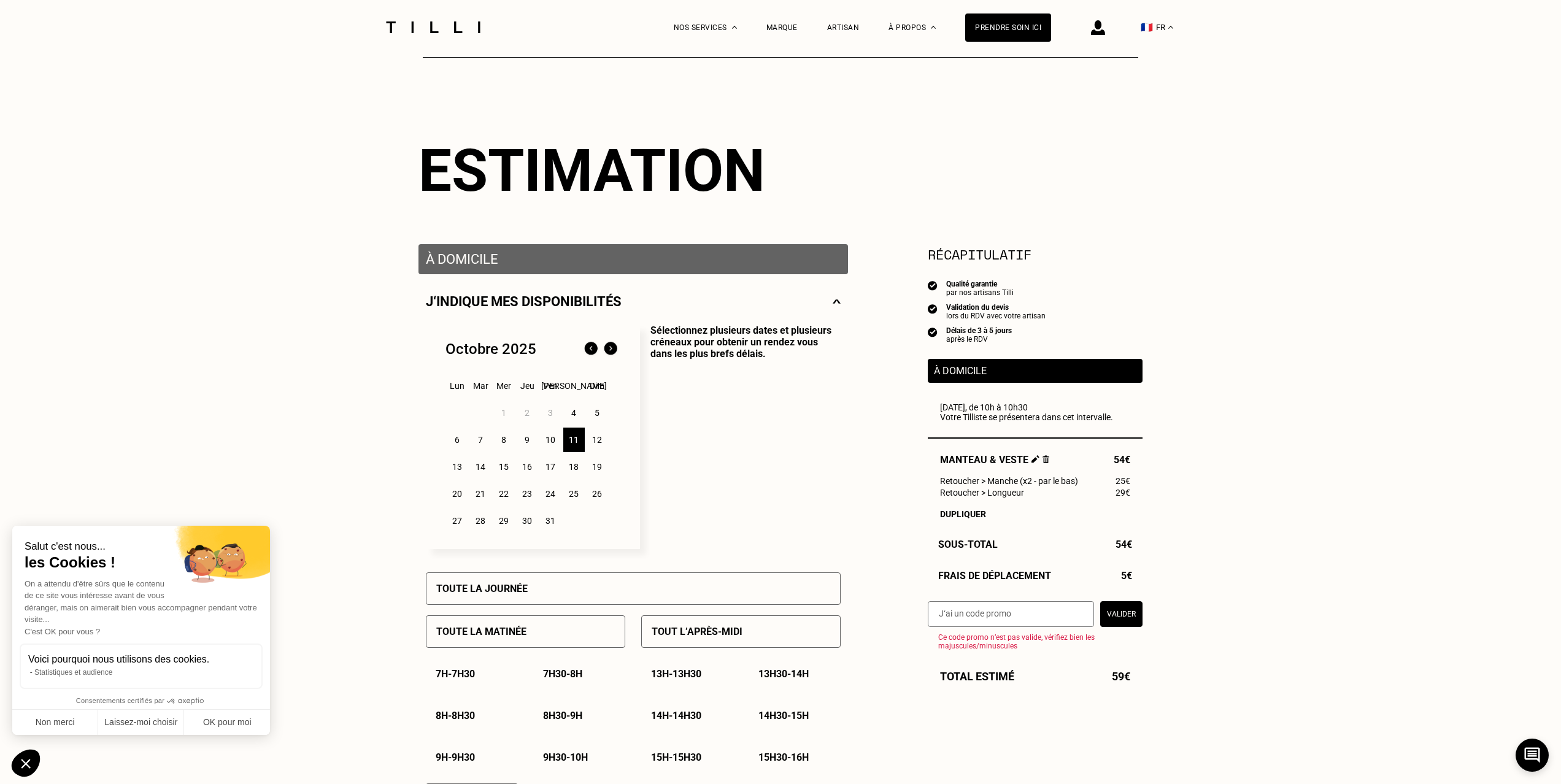
scroll to position [0, 0]
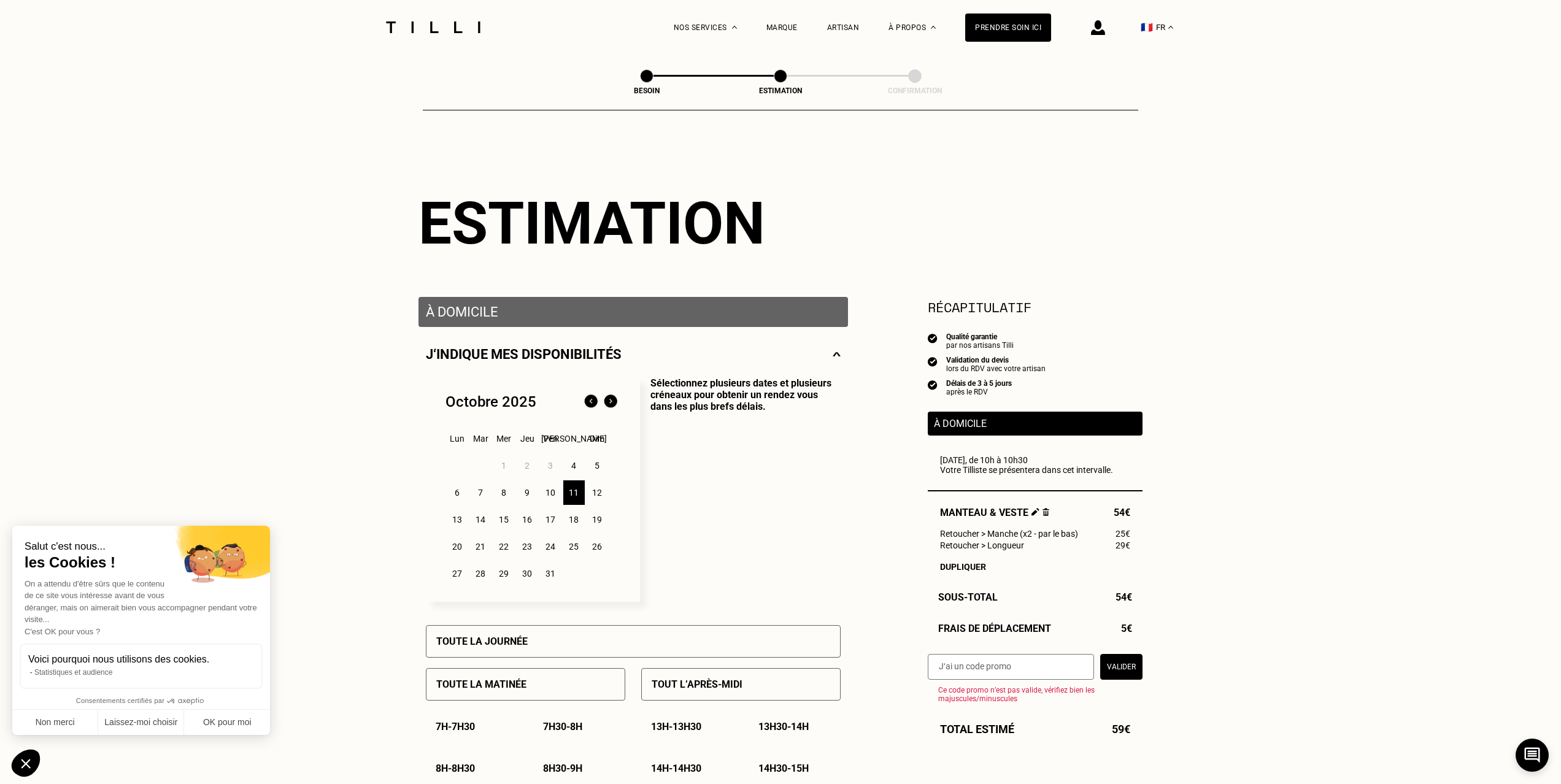
click at [1023, 411] on div "Récapitulatif Qualité garantie par nos artisans Tilli Validation du devis lors …" at bounding box center [1035, 500] width 215 height 406
click at [1024, 426] on p "À domicile" at bounding box center [1035, 423] width 202 height 11
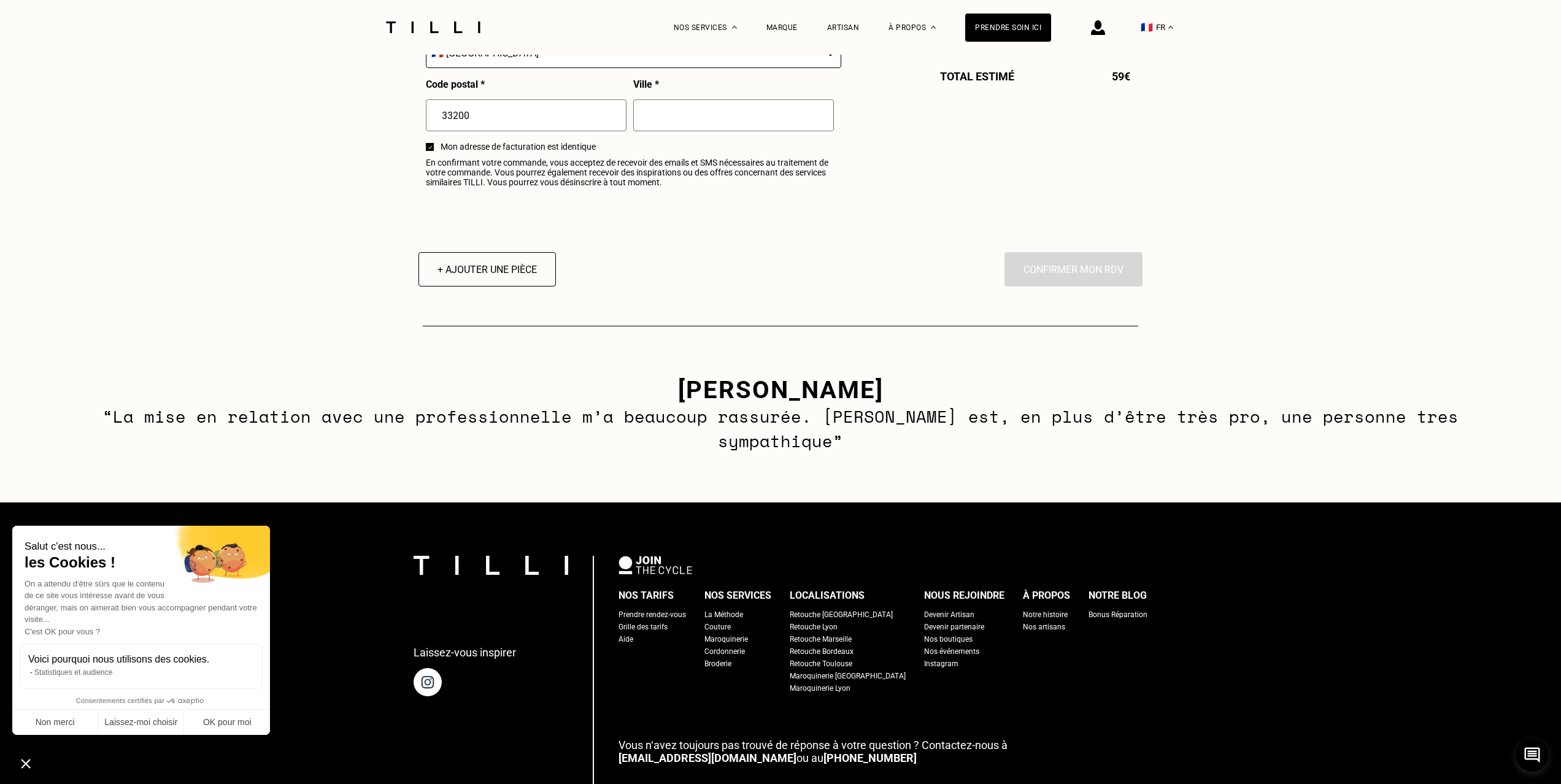
scroll to position [1540, 0]
click at [845, 646] on div "Retouche Bordeaux" at bounding box center [822, 652] width 64 height 12
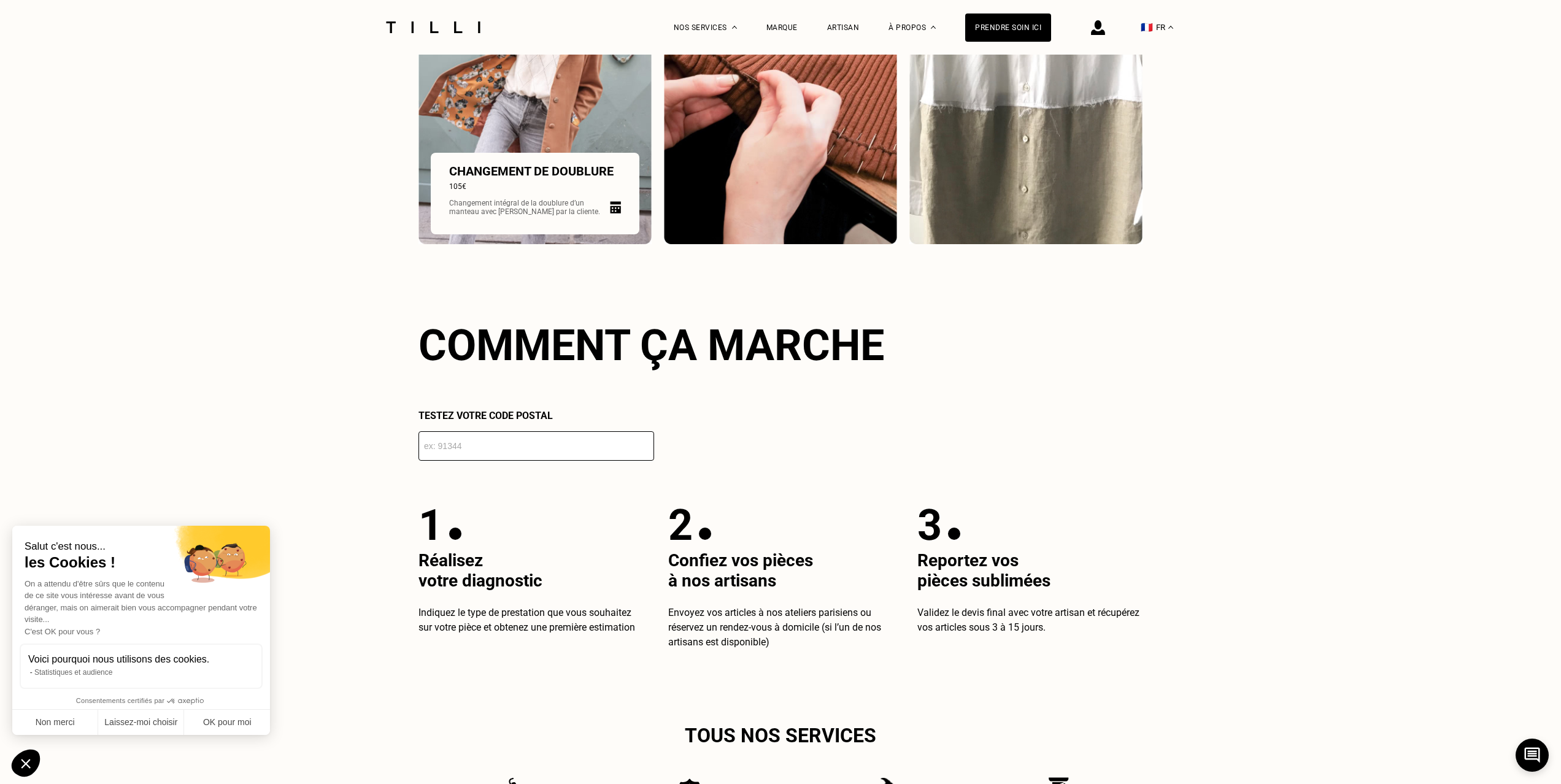
scroll to position [1967, 0]
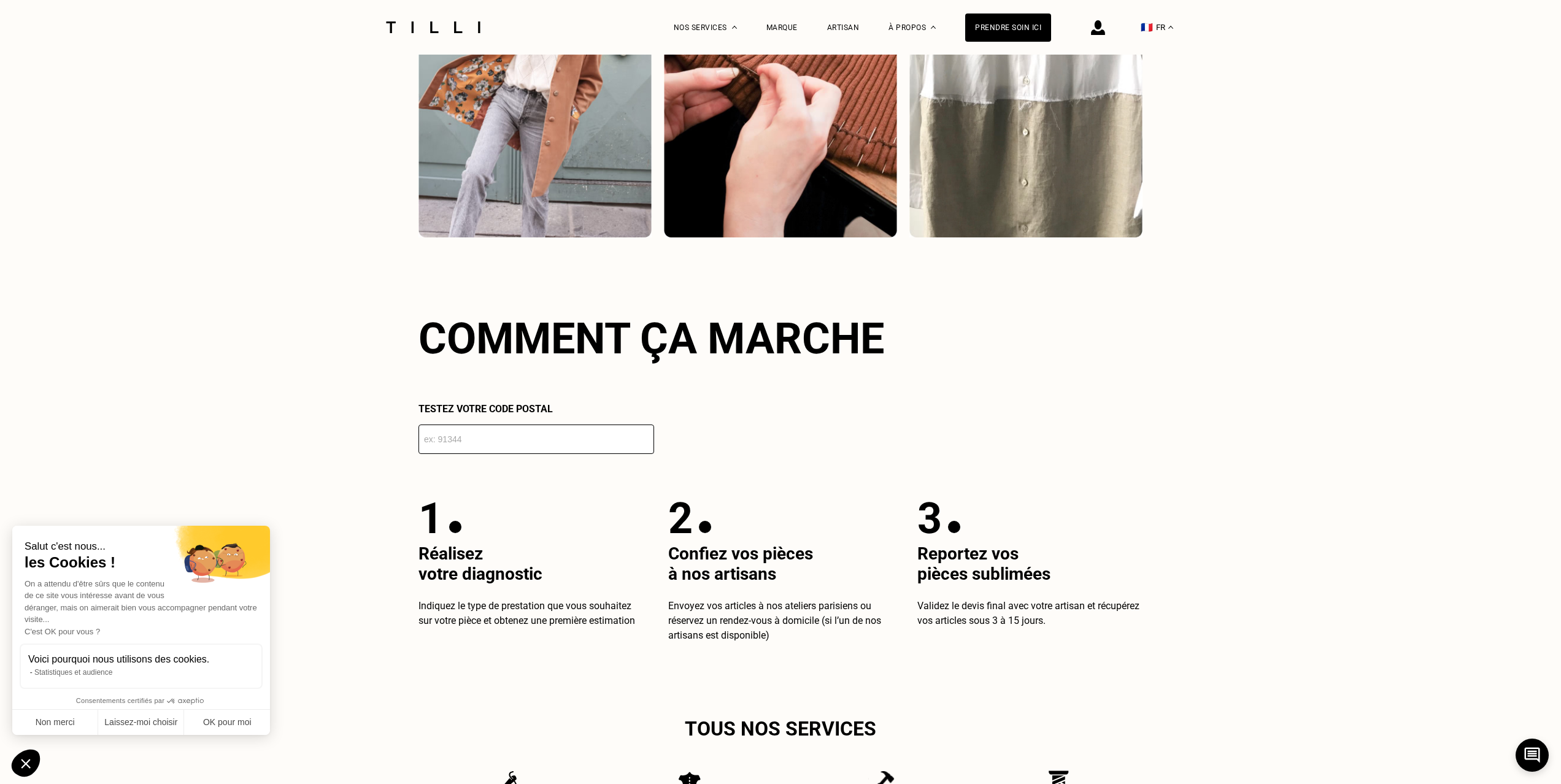
click at [534, 451] on input "number" at bounding box center [536, 439] width 236 height 29
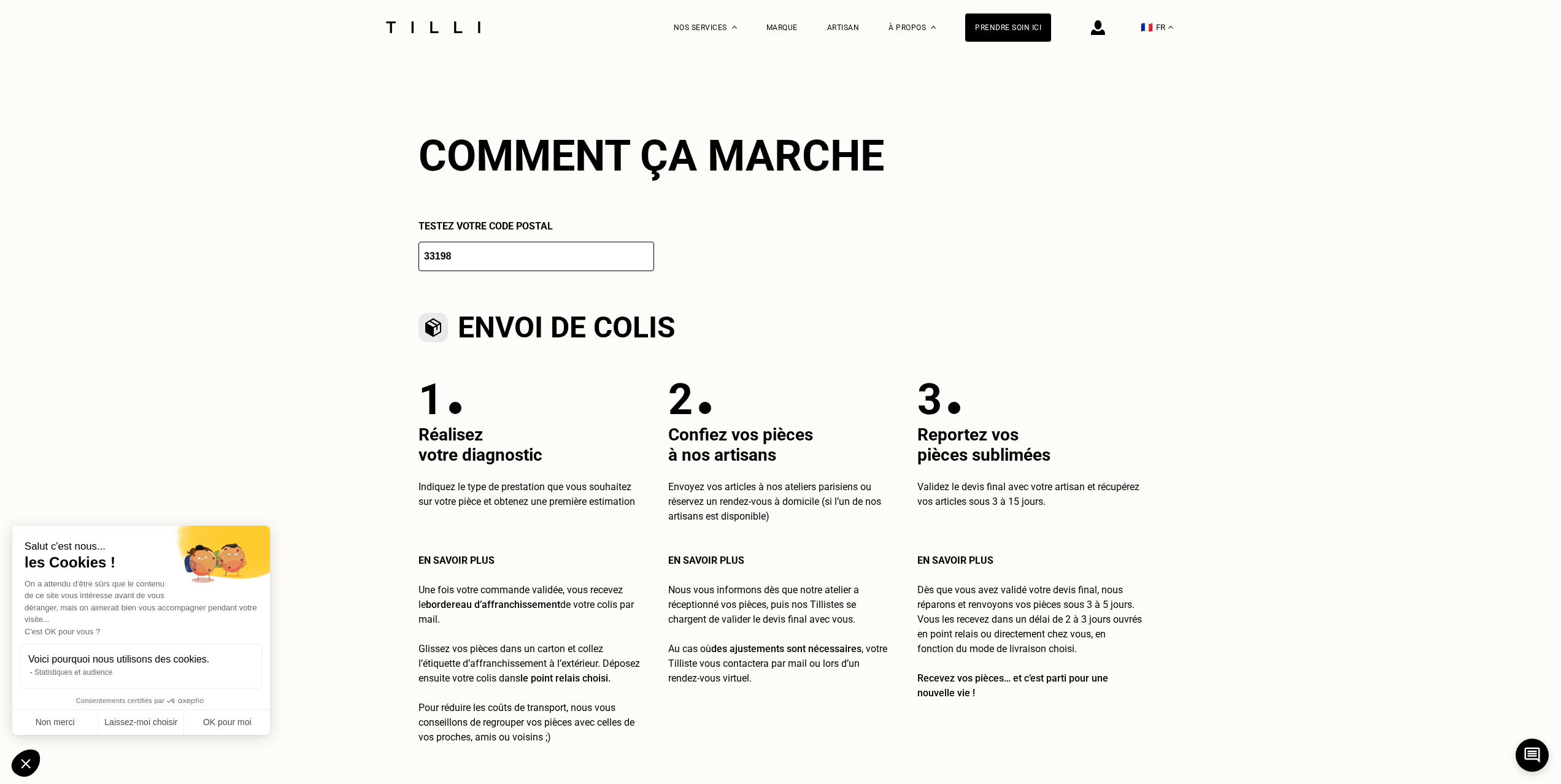
scroll to position [2171, 0]
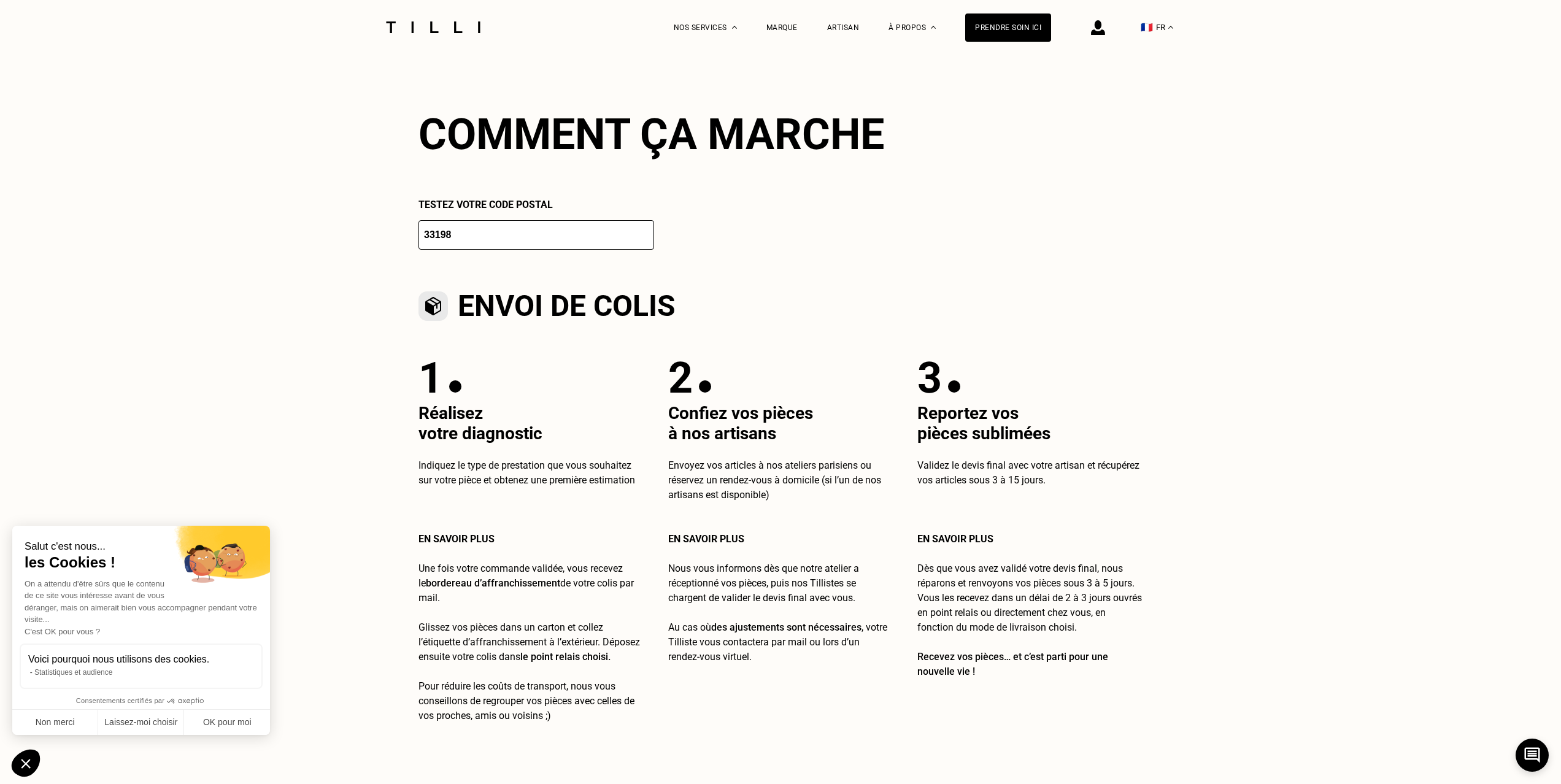
type input "33198"
click at [542, 521] on div "Comment ça marche Testez votre code postal 33198 Envoi de colis 1 Réalisez votr…" at bounding box center [780, 416] width 724 height 614
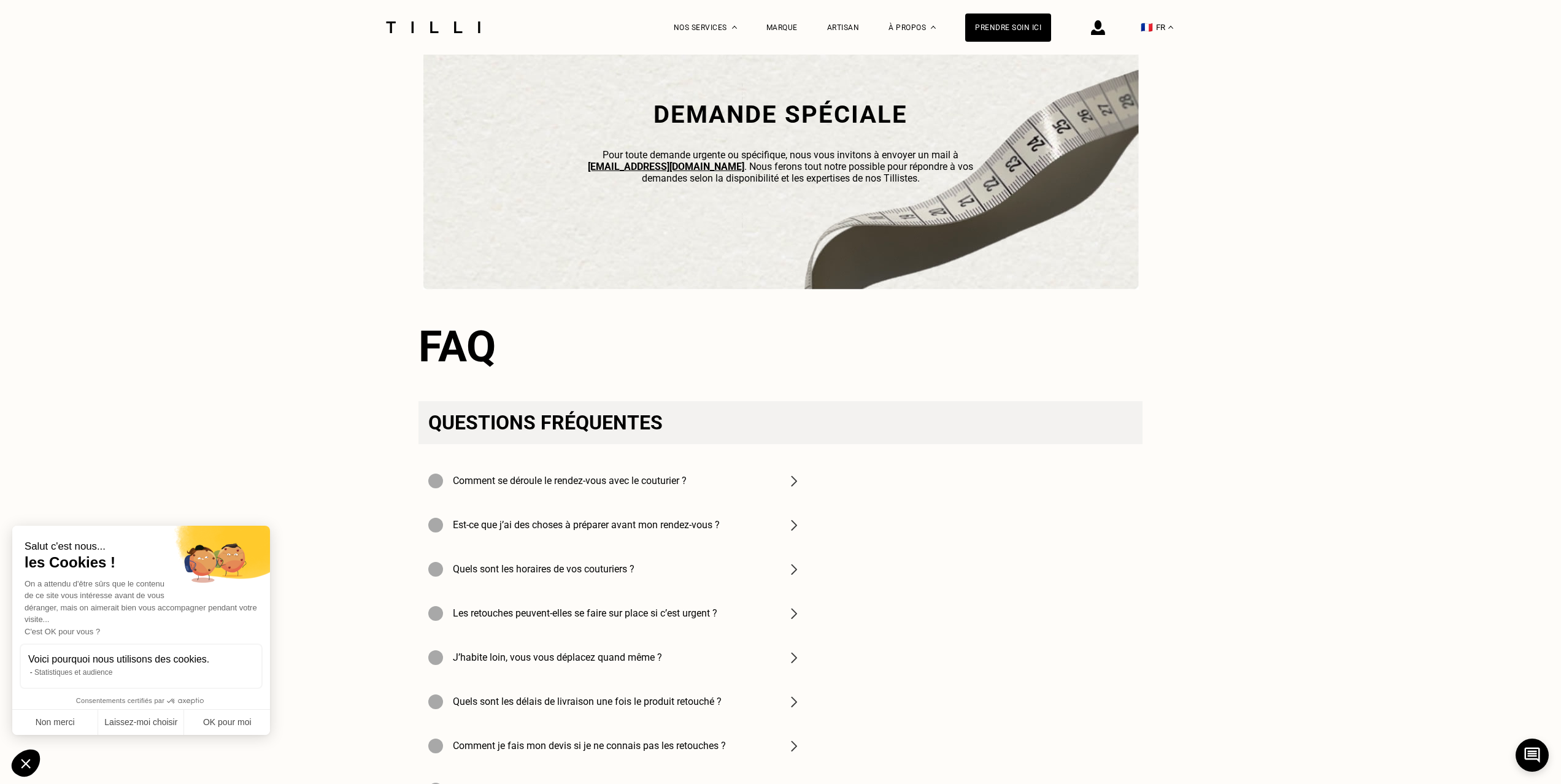
scroll to position [3985, 0]
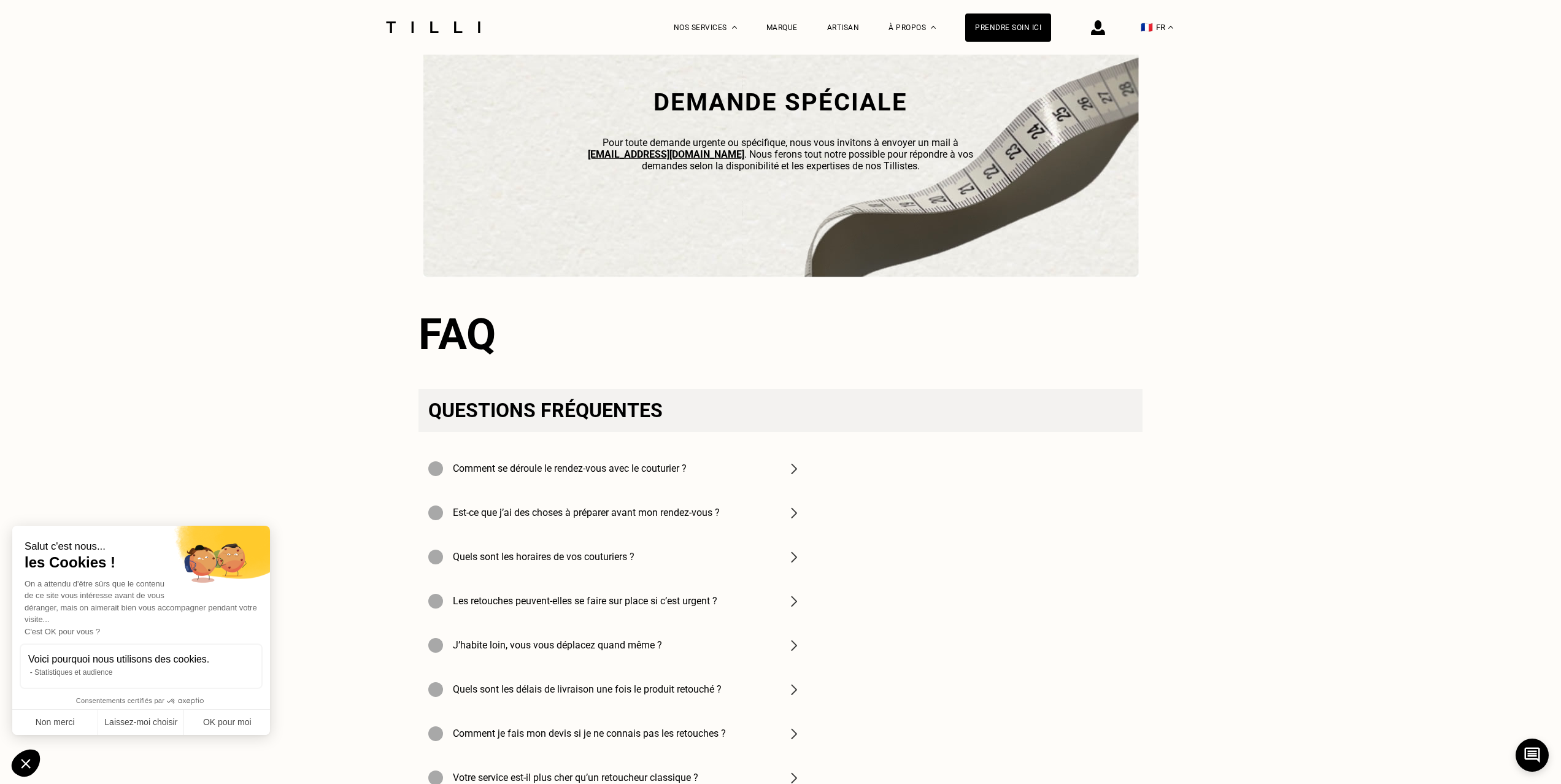
click at [567, 467] on h4 "Comment se déroule le rendez-vous avec le couturier ?" at bounding box center [569, 469] width 234 height 11
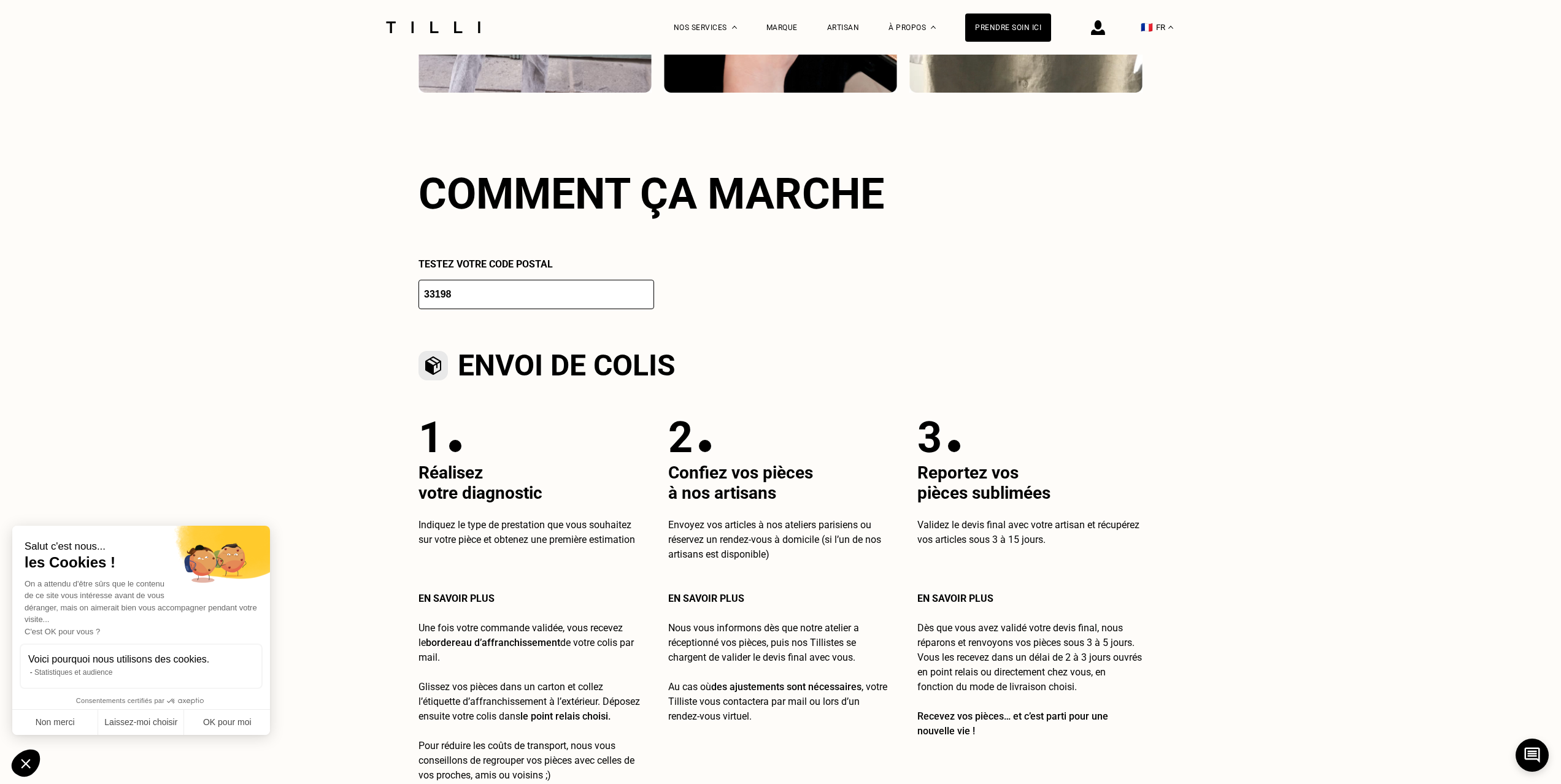
scroll to position [2106, 0]
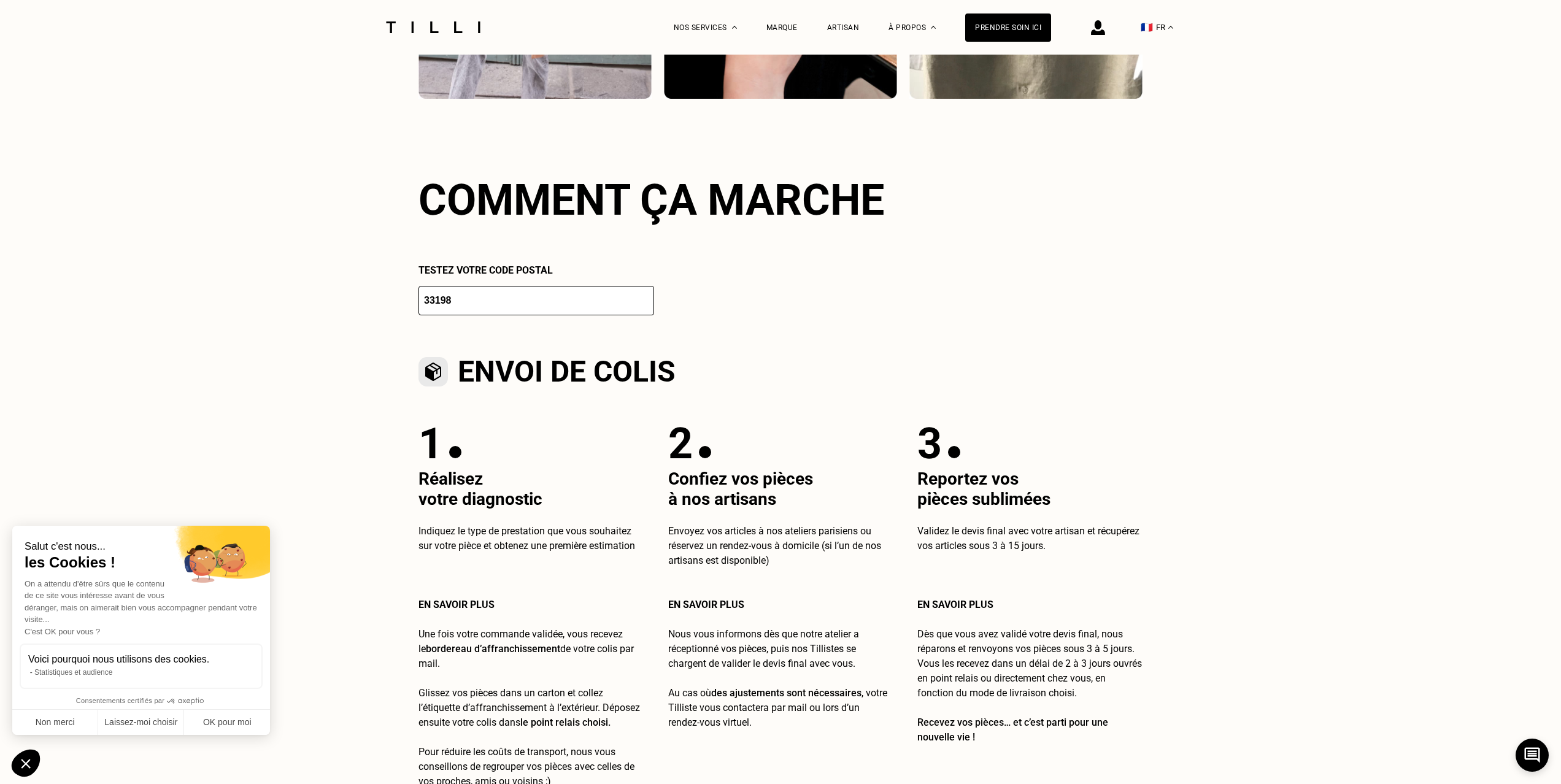
select select "FR"
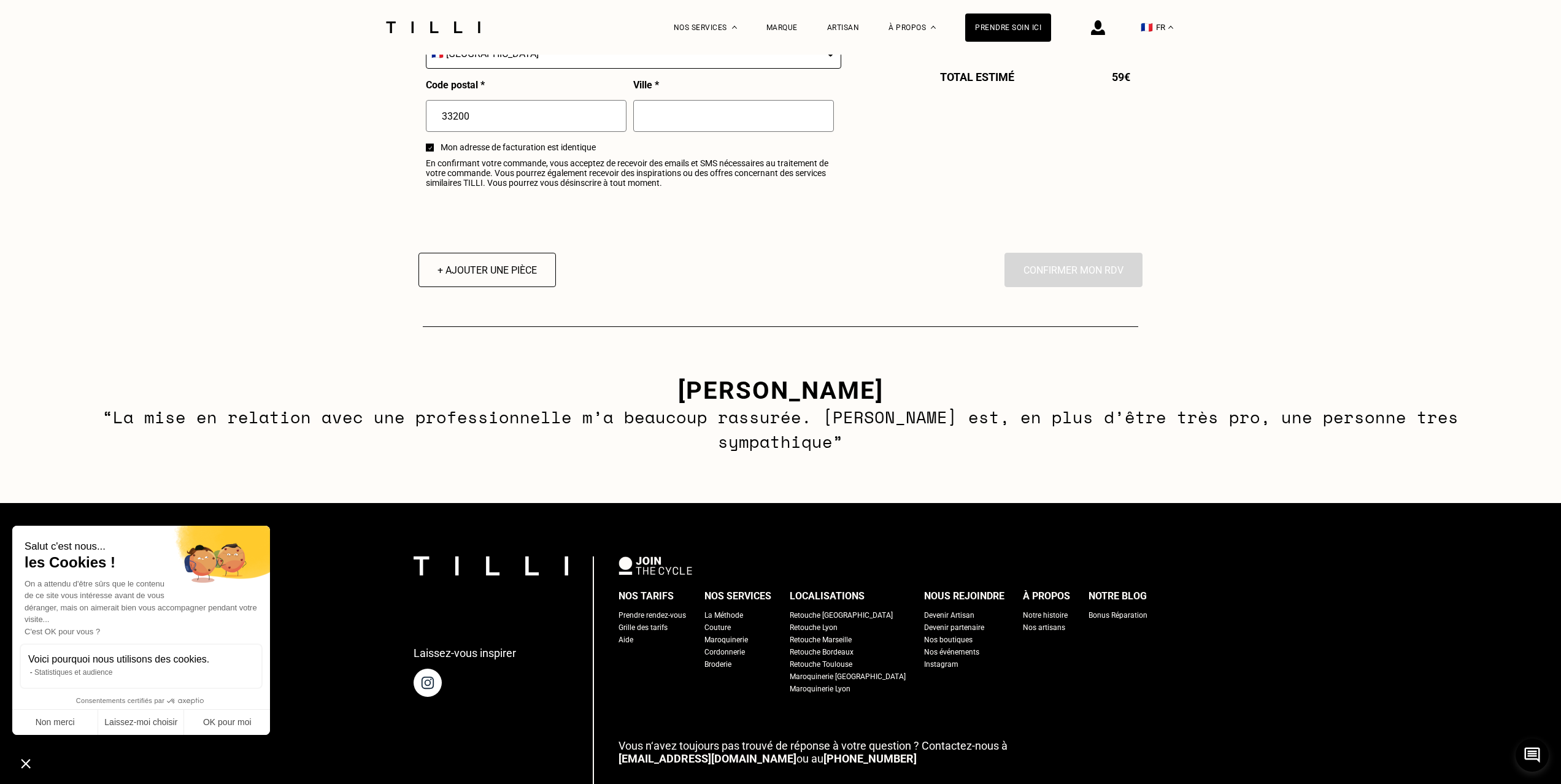
scroll to position [456, 0]
